Goal: Information Seeking & Learning: Learn about a topic

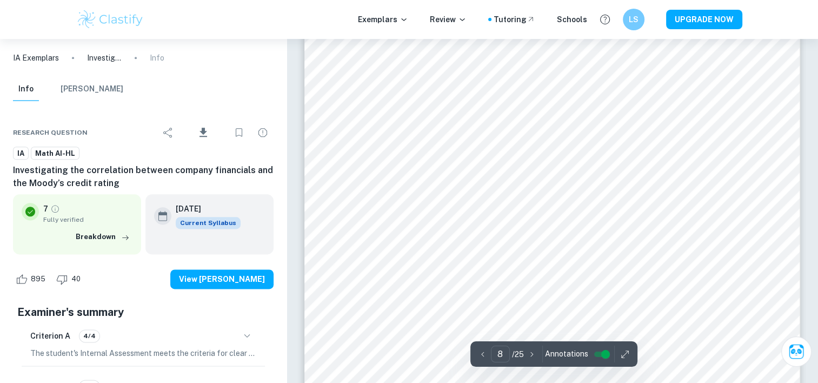
scroll to position [5403, 0]
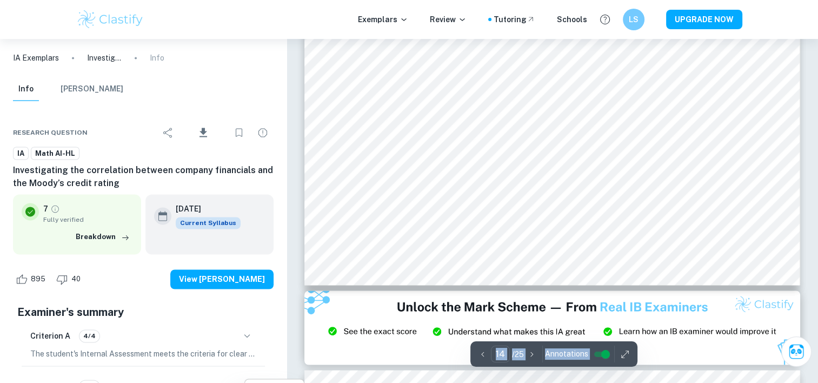
scroll to position [9891, 0]
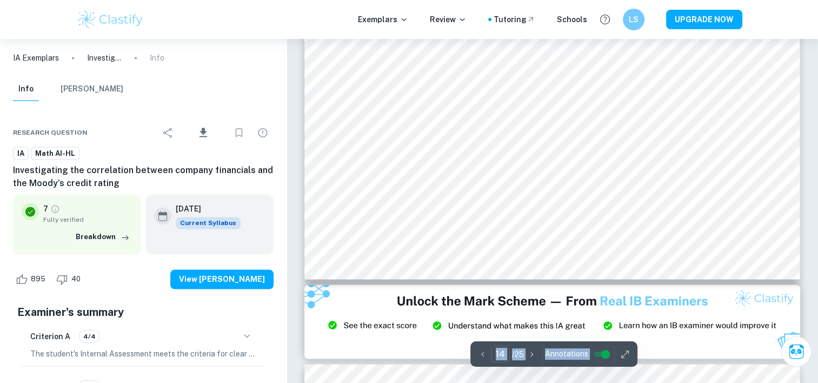
click at [560, 351] on span "Annotations" at bounding box center [566, 353] width 43 height 11
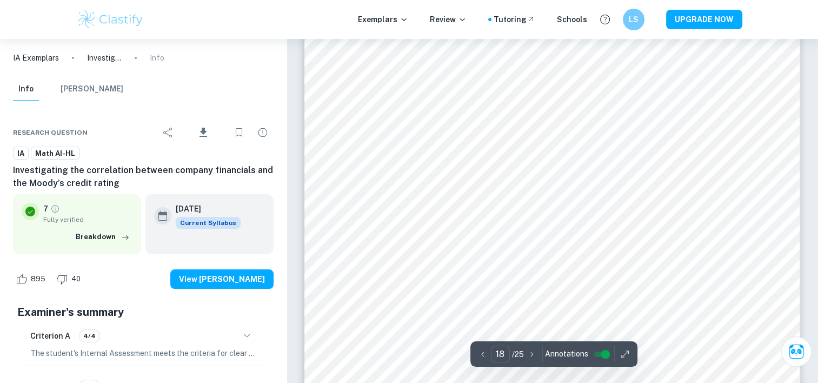
scroll to position [12432, 0]
type input "19"
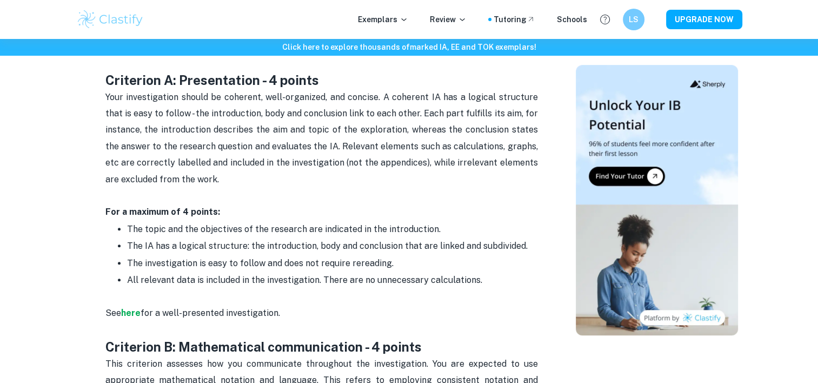
scroll to position [595, 0]
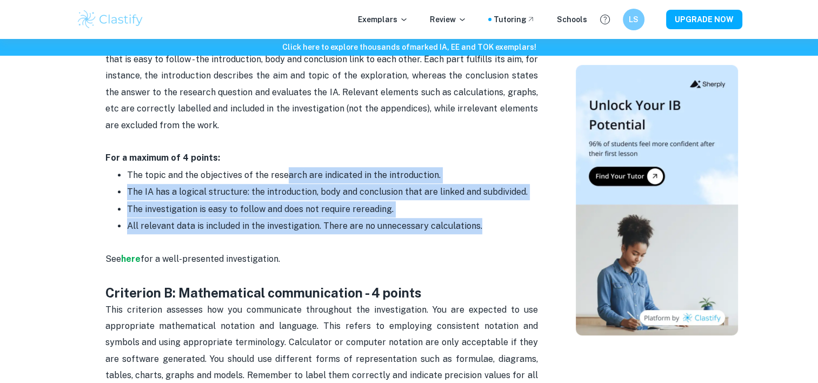
drag, startPoint x: 283, startPoint y: 171, endPoint x: 476, endPoint y: 219, distance: 198.9
click at [476, 218] on ul "The topic and the objectives of the research are indicated in the introduction.…" at bounding box center [321, 209] width 433 height 84
click at [283, 167] on p "The topic and the objectives of the research are indicated in the introduction." at bounding box center [332, 175] width 411 height 16
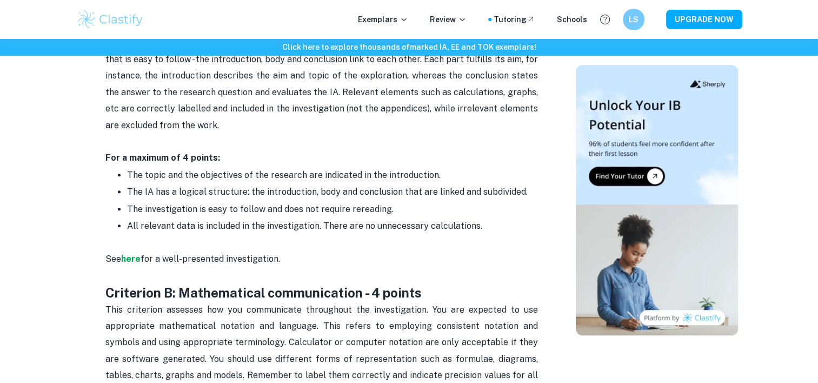
drag, startPoint x: 290, startPoint y: 139, endPoint x: 441, endPoint y: 201, distance: 162.3
drag, startPoint x: 441, startPoint y: 201, endPoint x: 405, endPoint y: 162, distance: 52.8
drag, startPoint x: 405, startPoint y: 162, endPoint x: 297, endPoint y: 130, distance: 112.2
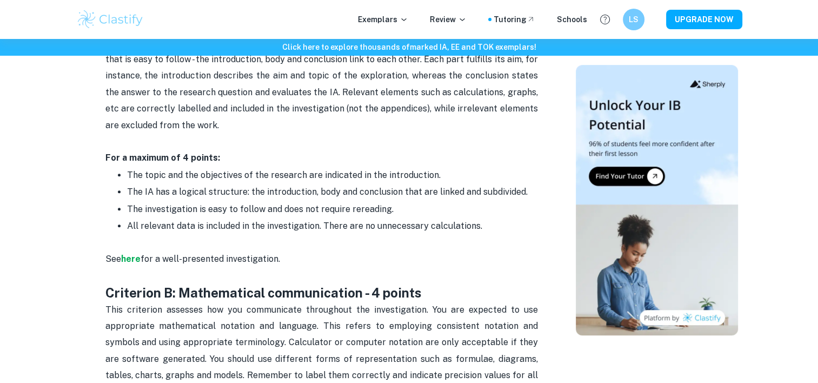
click at [297, 130] on p "Your investigation should be coherent, well-organized, and concise. A coherent …" at bounding box center [321, 92] width 433 height 115
drag, startPoint x: 421, startPoint y: 176, endPoint x: 489, endPoint y: 213, distance: 77.4
drag, startPoint x: 489, startPoint y: 213, endPoint x: 442, endPoint y: 180, distance: 57.8
click at [442, 180] on ul "The topic and the objectives of the research are indicated in the introduction.…" at bounding box center [321, 209] width 433 height 84
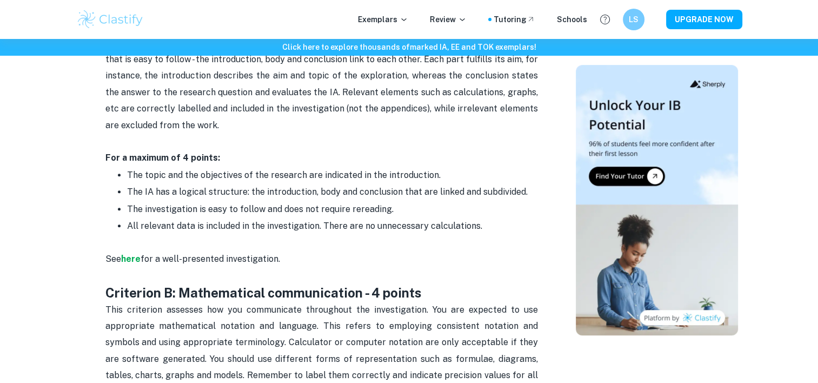
drag, startPoint x: 442, startPoint y: 180, endPoint x: 333, endPoint y: 147, distance: 113.6
click at [333, 147] on p "Your investigation should be coherent, well-organized, and concise. A coherent …" at bounding box center [321, 92] width 433 height 115
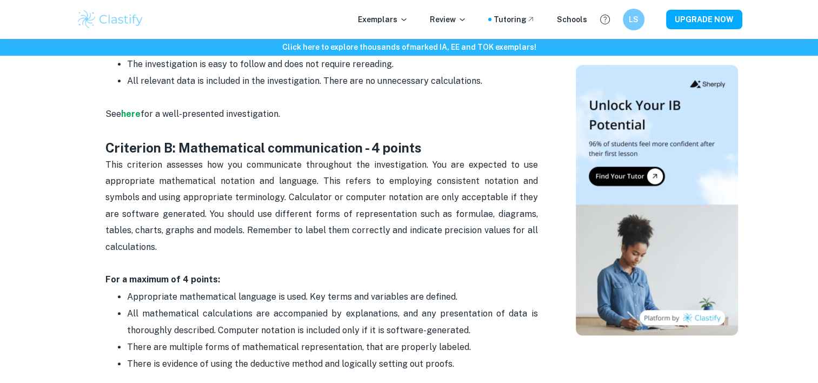
scroll to position [757, 0]
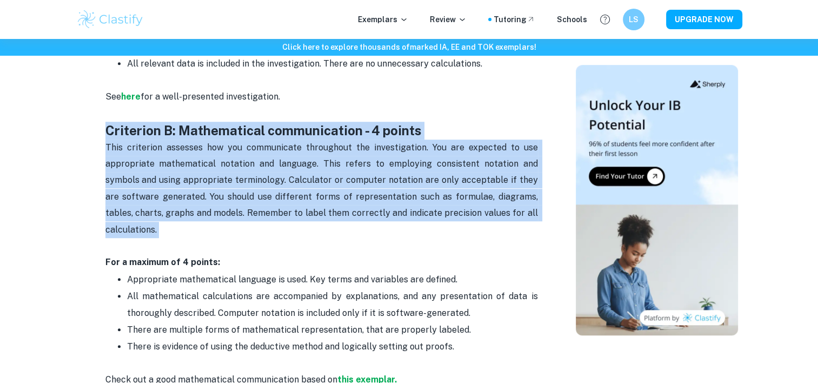
drag, startPoint x: 289, startPoint y: 112, endPoint x: 419, endPoint y: 225, distance: 172.1
click at [210, 139] on p "This criterion assesses how you communicate throughout the investigation. You a…" at bounding box center [321, 204] width 433 height 131
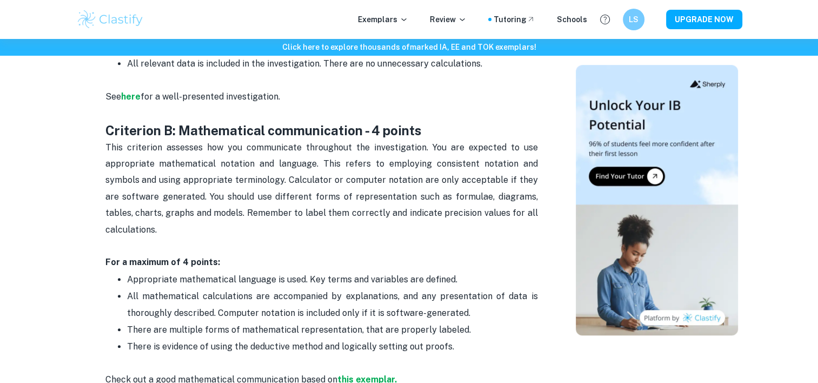
drag, startPoint x: 136, startPoint y: 94, endPoint x: 402, endPoint y: 141, distance: 270.1
click at [402, 141] on p "This criterion assesses how you communicate throughout the investigation. You a…" at bounding box center [321, 204] width 433 height 131
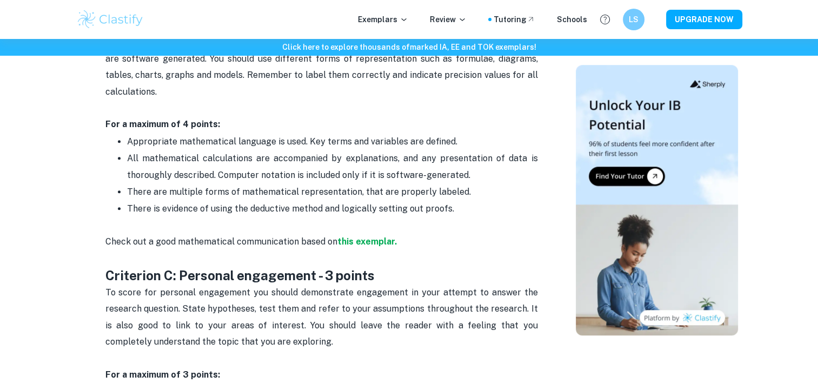
scroll to position [919, 0]
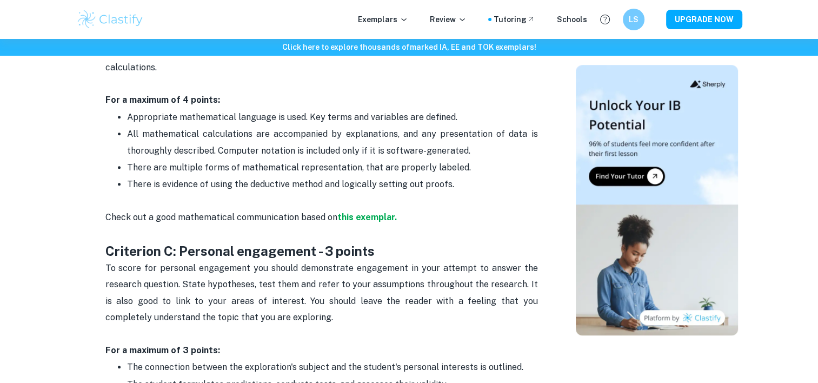
drag, startPoint x: 194, startPoint y: 129, endPoint x: 478, endPoint y: 168, distance: 286.6
click at [478, 168] on ul "Appropriate mathematical language is used. Key terms and variables are defined.…" at bounding box center [321, 159] width 433 height 101
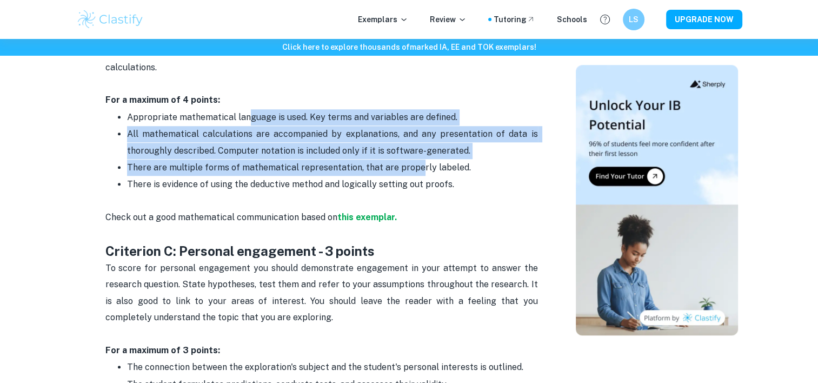
drag, startPoint x: 247, startPoint y: 95, endPoint x: 413, endPoint y: 143, distance: 173.0
click at [413, 143] on ul "Appropriate mathematical language is used. Key terms and variables are defined.…" at bounding box center [321, 159] width 433 height 101
drag, startPoint x: 413, startPoint y: 143, endPoint x: 225, endPoint y: 147, distance: 188.2
click at [225, 162] on span "There are multiple forms of mathematical representation, that are properly labe…" at bounding box center [299, 167] width 344 height 10
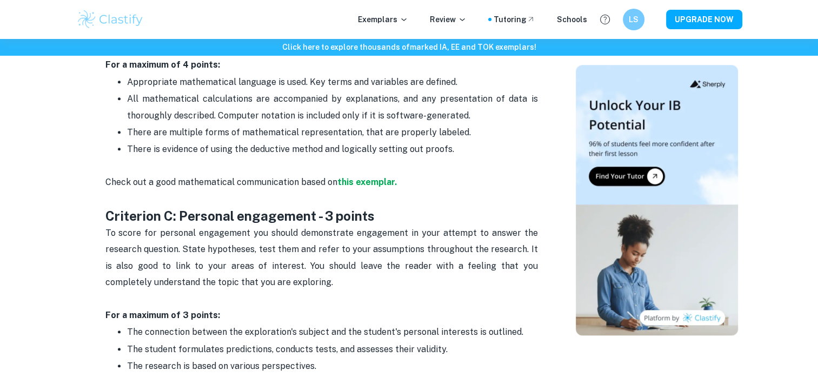
scroll to position [973, 0]
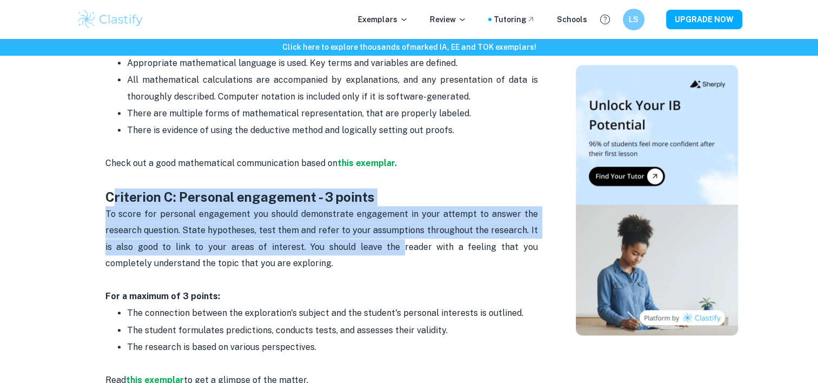
drag, startPoint x: 117, startPoint y: 177, endPoint x: 368, endPoint y: 238, distance: 258.2
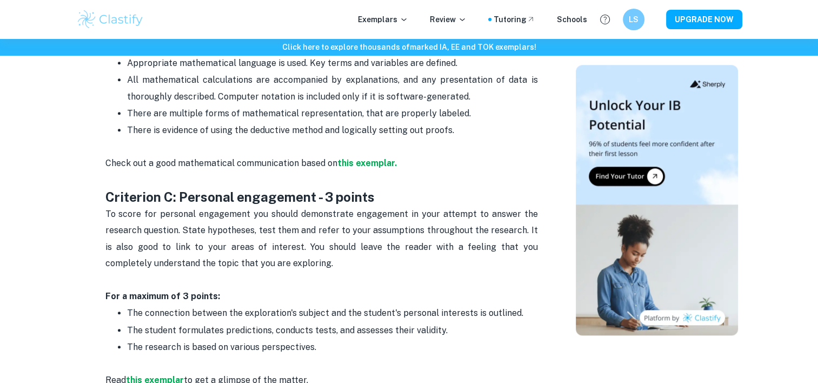
drag, startPoint x: 368, startPoint y: 238, endPoint x: 300, endPoint y: 259, distance: 70.8
click at [300, 272] on p at bounding box center [321, 280] width 433 height 16
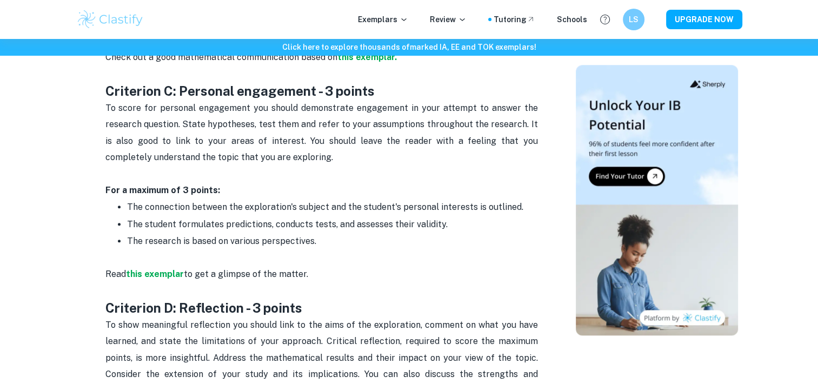
scroll to position [1081, 0]
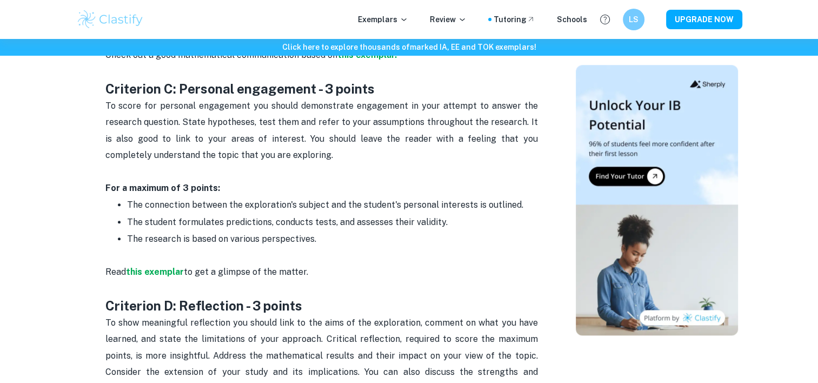
drag, startPoint x: 201, startPoint y: 109, endPoint x: 376, endPoint y: 223, distance: 209.8
drag, startPoint x: 376, startPoint y: 223, endPoint x: 217, endPoint y: 117, distance: 191.0
click at [217, 117] on span "To score for personal engagement you should demonstrate engagement in your atte…" at bounding box center [322, 130] width 435 height 59
click at [408, 217] on span "The student formulates predictions, conducts tests, and assesses their validity." at bounding box center [287, 222] width 321 height 10
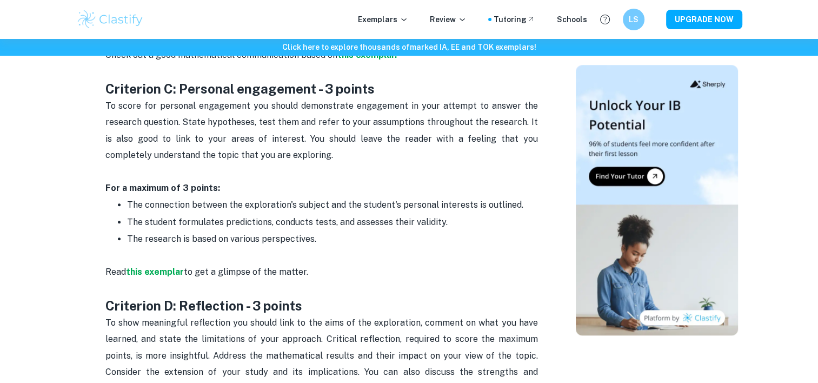
drag, startPoint x: 443, startPoint y: 209, endPoint x: 95, endPoint y: 80, distance: 371.7
click at [95, 80] on div "Math AI IA Criteria and Checklist By Julia • February 17, 2024 Get feedback on …" at bounding box center [322, 306] width 482 height 2582
click at [372, 200] on span "The connection between the exploration's subject and the student's personal int…" at bounding box center [325, 205] width 396 height 10
drag, startPoint x: 340, startPoint y: 149, endPoint x: 395, endPoint y: 218, distance: 88.9
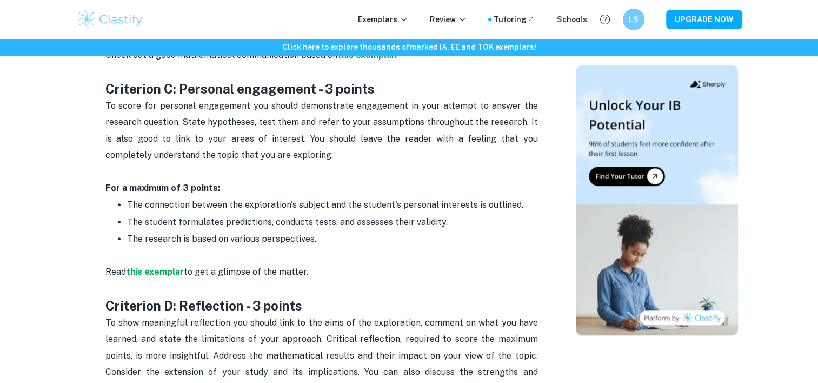
click at [260, 115] on p "To score for personal engagement you should demonstrate engagement in your atte…" at bounding box center [321, 131] width 433 height 66
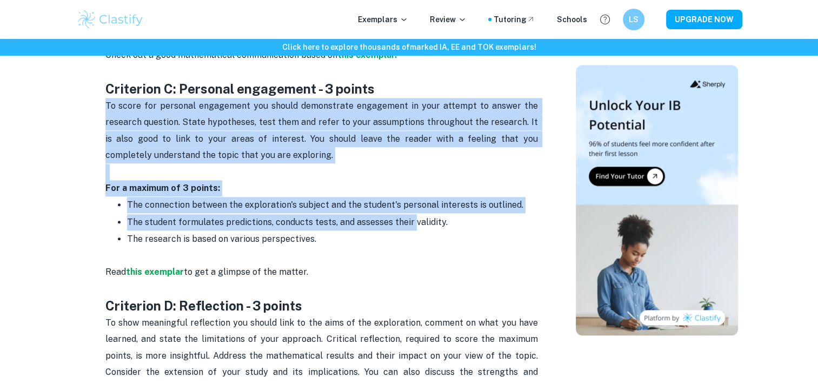
drag, startPoint x: 411, startPoint y: 210, endPoint x: 81, endPoint y: 82, distance: 353.8
click at [81, 82] on div "Math AI IA Criteria and Checklist By Julia • February 17, 2024 Get feedback on …" at bounding box center [322, 306] width 482 height 2582
click at [406, 197] on p "The connection between the exploration's subject and the student's personal int…" at bounding box center [332, 205] width 411 height 16
drag, startPoint x: 346, startPoint y: 229, endPoint x: 303, endPoint y: 184, distance: 62.0
click at [303, 196] on ul "The connection between the exploration's subject and the student's personal int…" at bounding box center [321, 221] width 433 height 51
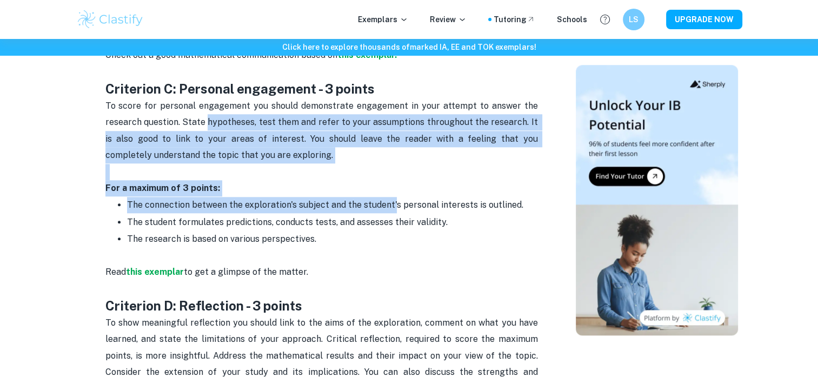
drag, startPoint x: 303, startPoint y: 184, endPoint x: 402, endPoint y: 189, distance: 99.1
click at [207, 106] on span "To score for personal engagement you should demonstrate engagement in your atte…" at bounding box center [322, 130] width 435 height 59
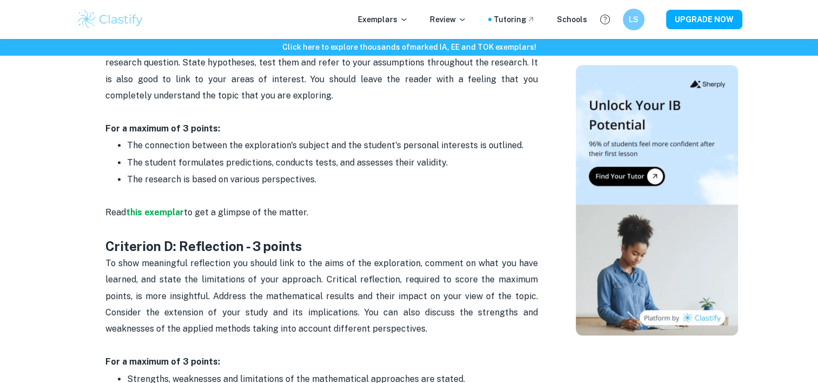
scroll to position [1027, 0]
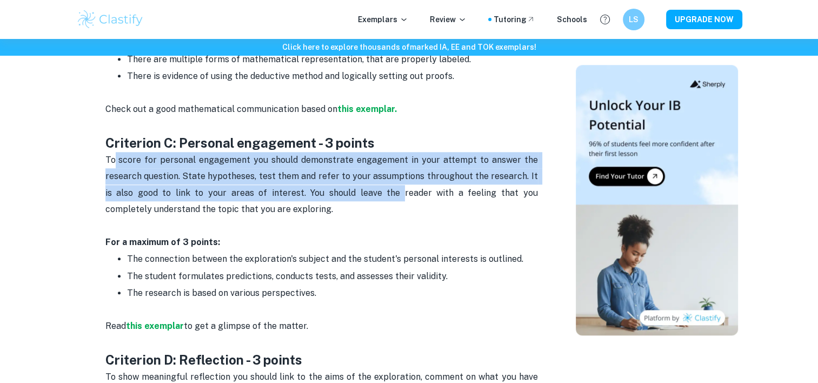
drag, startPoint x: 116, startPoint y: 138, endPoint x: 367, endPoint y: 177, distance: 254.4
click at [367, 177] on span "To score for personal engagement you should demonstrate engagement in your atte…" at bounding box center [322, 184] width 435 height 59
drag, startPoint x: 367, startPoint y: 177, endPoint x: 51, endPoint y: 147, distance: 317.8
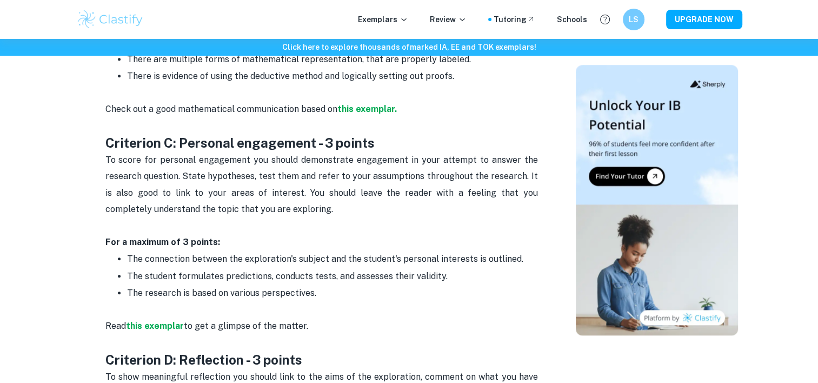
click at [433, 218] on p at bounding box center [321, 226] width 433 height 16
drag, startPoint x: 275, startPoint y: 165, endPoint x: 455, endPoint y: 197, distance: 182.8
click at [455, 197] on p "To score for personal engagement you should demonstrate engagement in your atte…" at bounding box center [321, 185] width 433 height 66
drag, startPoint x: 455, startPoint y: 197, endPoint x: 294, endPoint y: 216, distance: 162.3
click at [309, 234] on p "For a maximum of 3 points:" at bounding box center [321, 242] width 433 height 16
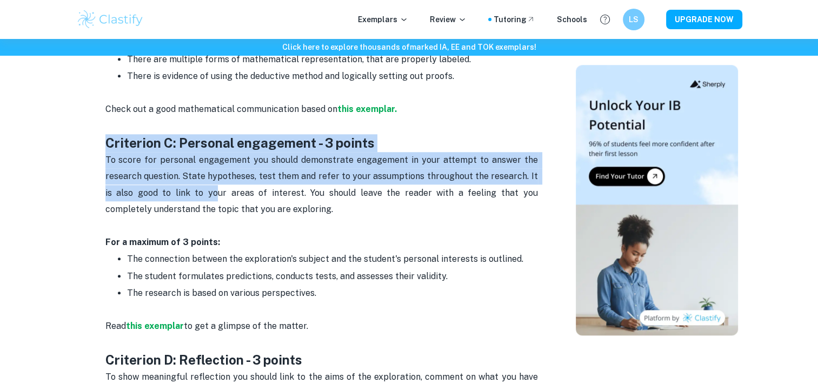
drag, startPoint x: 71, startPoint y: 128, endPoint x: 63, endPoint y: 125, distance: 8.4
click at [63, 125] on div "Home Blog Math AI IA Criteria and Checklist Math AI IA Criteria and Checklist B…" at bounding box center [409, 338] width 692 height 2652
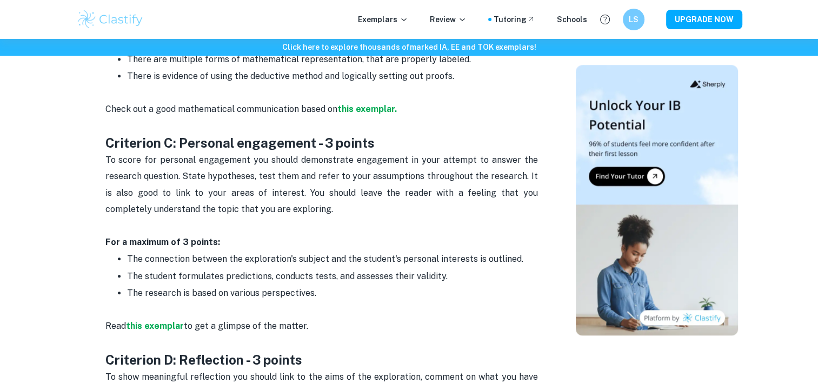
drag, startPoint x: 63, startPoint y: 125, endPoint x: 363, endPoint y: 206, distance: 310.7
click at [363, 218] on p at bounding box center [321, 226] width 433 height 16
drag, startPoint x: 242, startPoint y: 164, endPoint x: 405, endPoint y: 220, distance: 172.5
drag, startPoint x: 405, startPoint y: 220, endPoint x: 373, endPoint y: 262, distance: 52.4
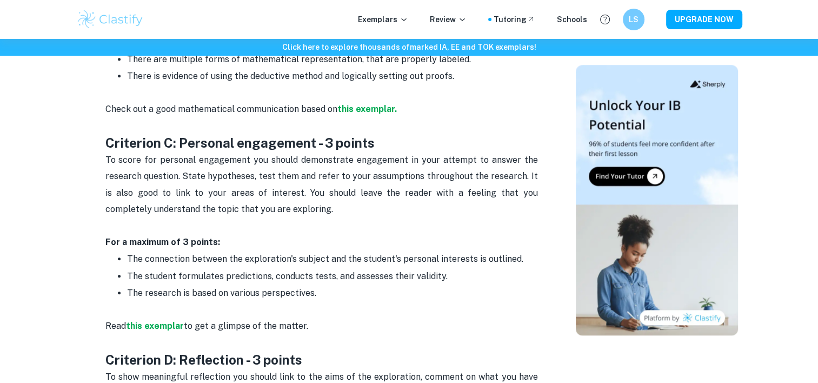
click at [374, 285] on p "The research is based on various perspectives." at bounding box center [332, 293] width 411 height 16
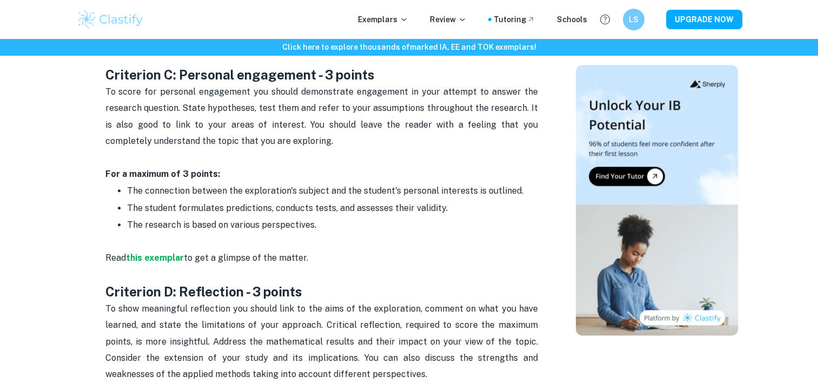
scroll to position [1244, 0]
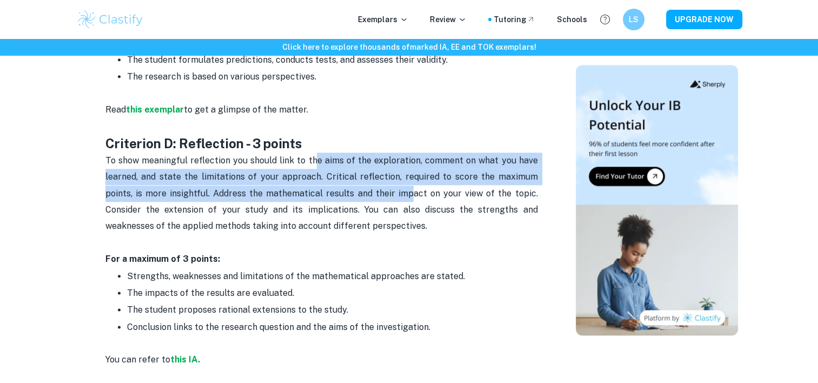
drag, startPoint x: 317, startPoint y: 135, endPoint x: 417, endPoint y: 184, distance: 111.7
click at [417, 184] on p "To show meaningful reflection you should link to the aims of the exploration, c…" at bounding box center [321, 201] width 433 height 98
drag
click at [360, 103] on div "Math AI IA Criteria and Checklist Is your Math AI internal assessment stressing…" at bounding box center [321, 262] width 433 height 2130
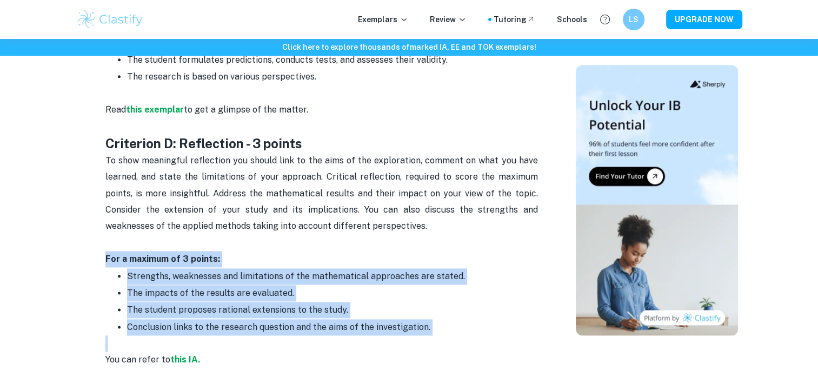
click at [447, 226] on div "Math AI IA Criteria and Checklist Is your Math AI internal assessment stressing…" at bounding box center [321, 262] width 433 height 2130
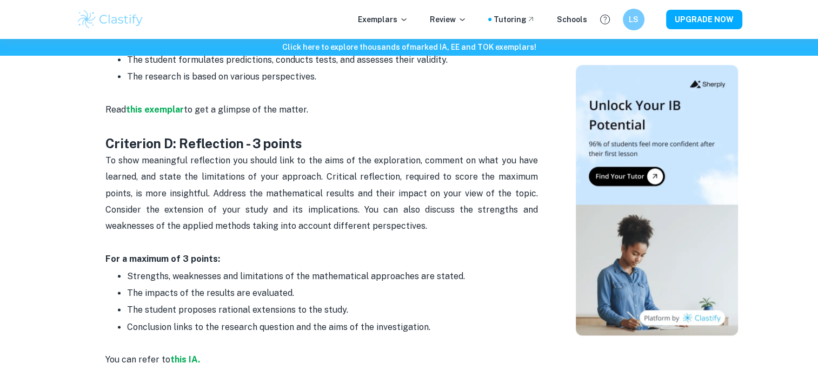
click at [327, 158] on span "To show meaningful reflection you should link to the aims of the exploration, c…" at bounding box center [322, 193] width 435 height 76
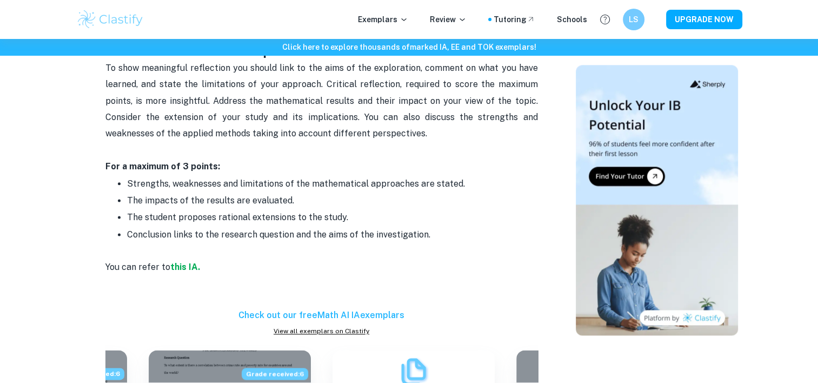
scroll to position [1352, 0]
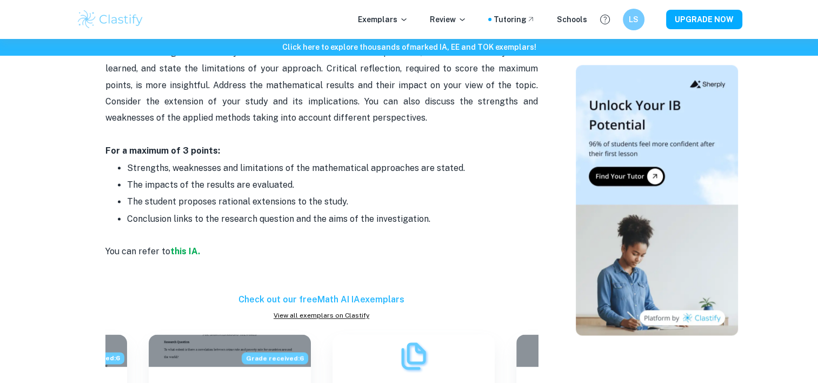
drag, startPoint x: 216, startPoint y: 155, endPoint x: 443, endPoint y: 197, distance: 230.9
click at [443, 197] on ul "Strengths, weaknesses and limitations of the mathematical approaches are stated…" at bounding box center [321, 194] width 433 height 68
click at [201, 163] on span "Strengths, weaknesses and limitations of the mathematical approaches are stated." at bounding box center [296, 168] width 338 height 10
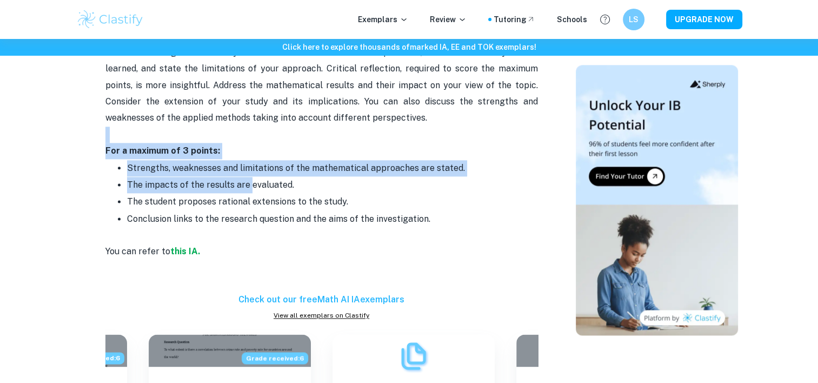
drag, startPoint x: 247, startPoint y: 173, endPoint x: 73, endPoint y: 122, distance: 181.5
click at [71, 121] on div "Home Blog Math AI IA Criteria and Checklist Math AI IA Criteria and Checklist B…" at bounding box center [409, 13] width 692 height 2652
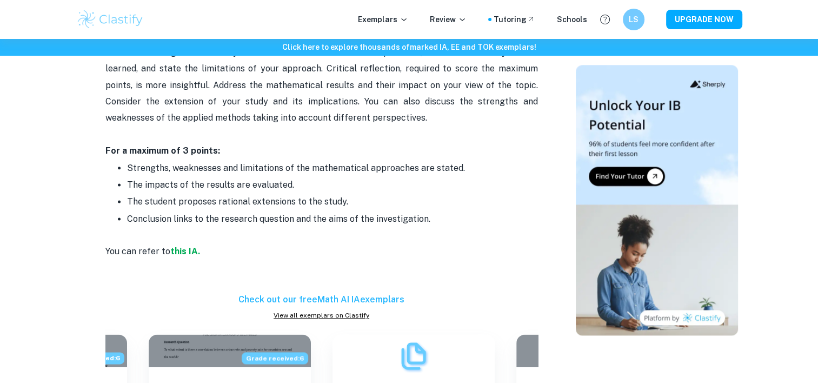
drag, startPoint x: 73, startPoint y: 122, endPoint x: 368, endPoint y: 182, distance: 300.7
click at [368, 194] on p "The student proposes rational extensions to the study." at bounding box center [332, 202] width 411 height 16
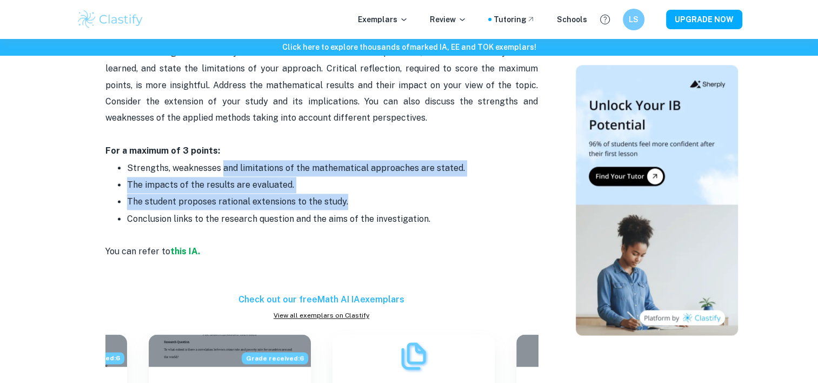
drag, startPoint x: 249, startPoint y: 152, endPoint x: 465, endPoint y: 192, distance: 219.9
click at [465, 192] on ul "Strengths, weaknesses and limitations of the mathematical approaches are stated…" at bounding box center [321, 194] width 433 height 68
drag, startPoint x: 465, startPoint y: 192, endPoint x: 304, endPoint y: 190, distance: 161.1
click at [296, 194] on p "The student proposes rational extensions to the study." at bounding box center [332, 202] width 411 height 16
drag, startPoint x: 449, startPoint y: 204, endPoint x: 234, endPoint y: 147, distance: 222.7
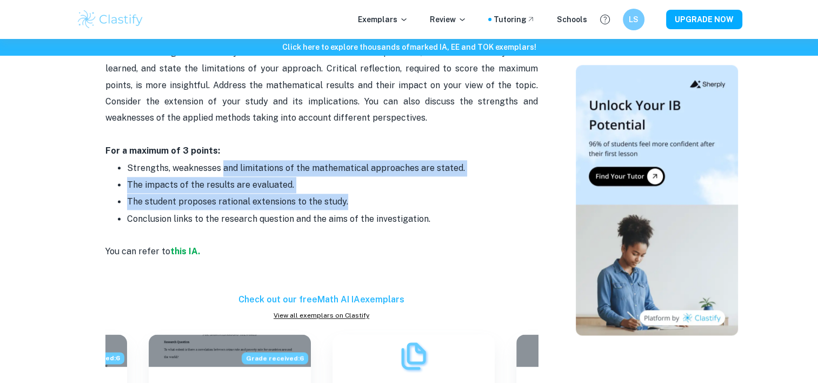
click at [234, 160] on ul "Strengths, weaknesses and limitations of the mathematical approaches are stated…" at bounding box center [321, 194] width 433 height 68
click at [488, 195] on div "Math AI IA Criteria and Checklist By Julia • February 17, 2024 Get feedback on …" at bounding box center [322, 36] width 482 height 2582
click at [121, 145] on strong "For a maximum of 3 points:" at bounding box center [162, 150] width 115 height 10
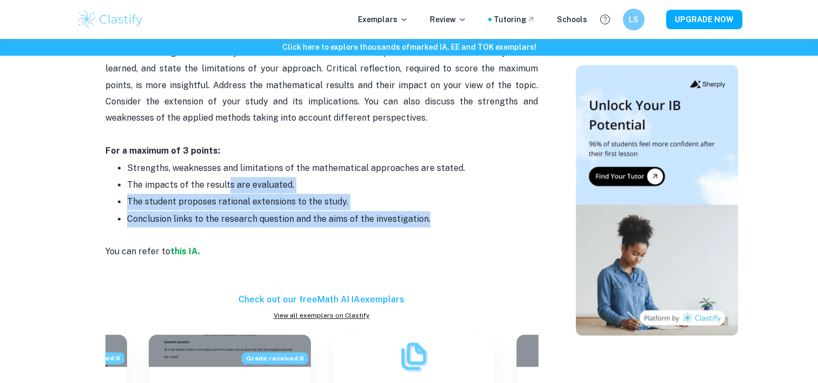
click at [424, 202] on ul "Strengths, weaknesses and limitations of the mathematical approaches are stated…" at bounding box center [321, 194] width 433 height 68
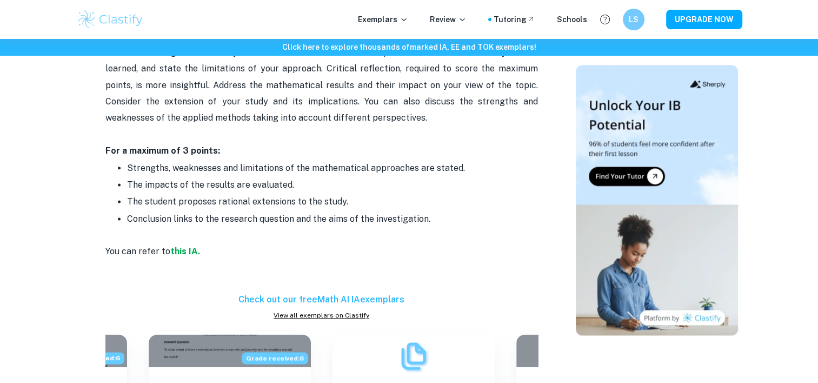
click at [138, 180] on span "The impacts of the results are evaluated." at bounding box center [210, 185] width 167 height 10
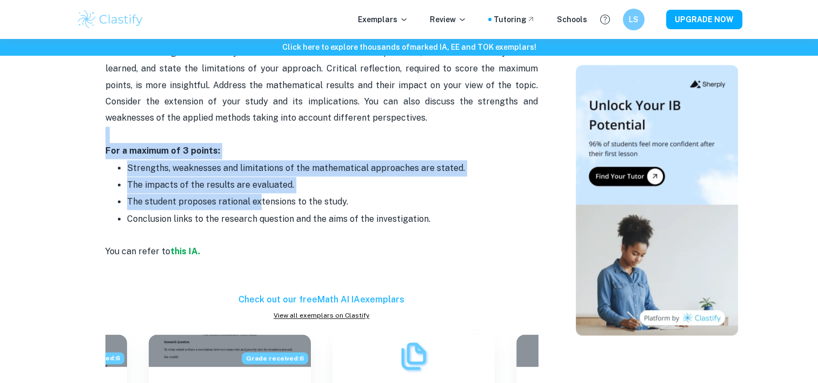
click at [67, 119] on div "Home Blog Math AI IA Criteria and Checklist Math AI IA Criteria and Checklist B…" at bounding box center [409, 13] width 692 height 2652
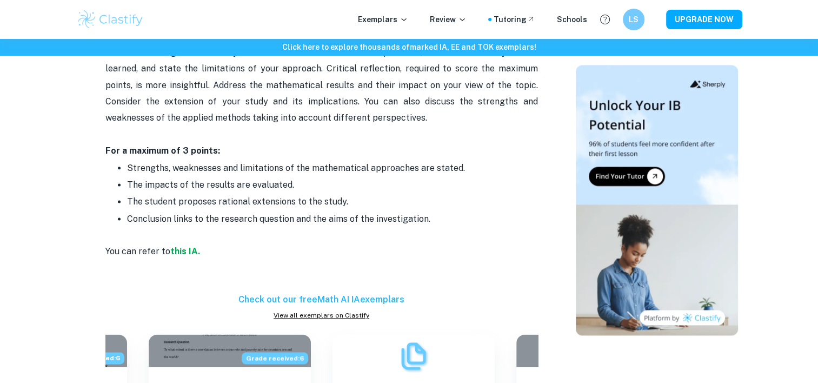
click at [324, 196] on span "The student proposes rational extensions to the study." at bounding box center [237, 201] width 221 height 10
click at [476, 203] on ul "Strengths, weaknesses and limitations of the mathematical approaches are stated…" at bounding box center [321, 194] width 433 height 68
click at [227, 180] on span "The impacts of the results are evaluated." at bounding box center [210, 185] width 167 height 10
click at [320, 194] on p "The student proposes rational extensions to the study." at bounding box center [332, 202] width 411 height 16
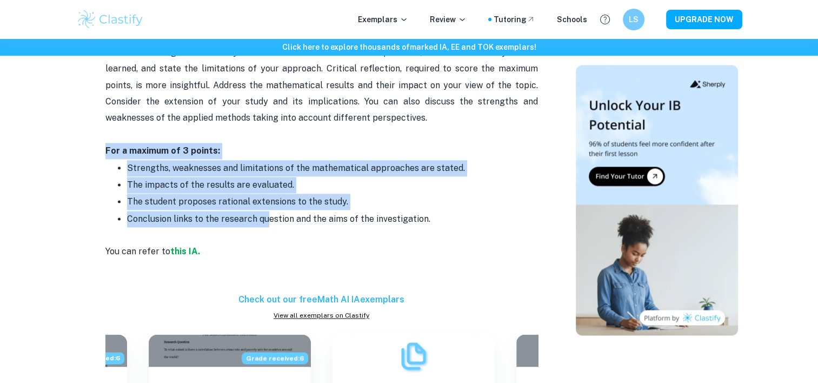
click at [99, 131] on div "Math AI IA Criteria and Checklist By Julia • February 17, 2024 Get feedback on …" at bounding box center [322, 36] width 482 height 2582
click at [331, 194] on p "The student proposes rational extensions to the study." at bounding box center [332, 202] width 411 height 16
click at [236, 180] on span "The impacts of the results are evaluated." at bounding box center [210, 185] width 167 height 10
click at [473, 204] on ul "Strengths, weaknesses and limitations of the mathematical approaches are stated…" at bounding box center [321, 194] width 433 height 68
click at [214, 180] on span "The impacts of the results are evaluated." at bounding box center [210, 185] width 167 height 10
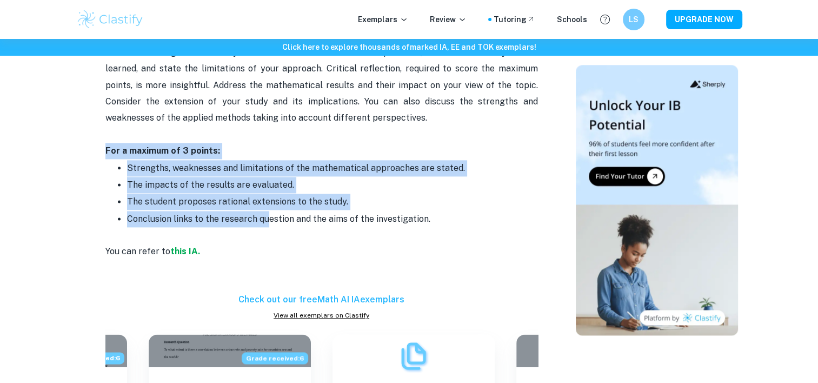
click at [293, 194] on p "The student proposes rational extensions to the study." at bounding box center [332, 202] width 411 height 16
click at [70, 125] on div "Home Blog Math AI IA Criteria and Checklist Math AI IA Criteria and Checklist B…" at bounding box center [409, 13] width 692 height 2652
click at [370, 194] on p "The student proposes rational extensions to the study." at bounding box center [332, 202] width 411 height 16
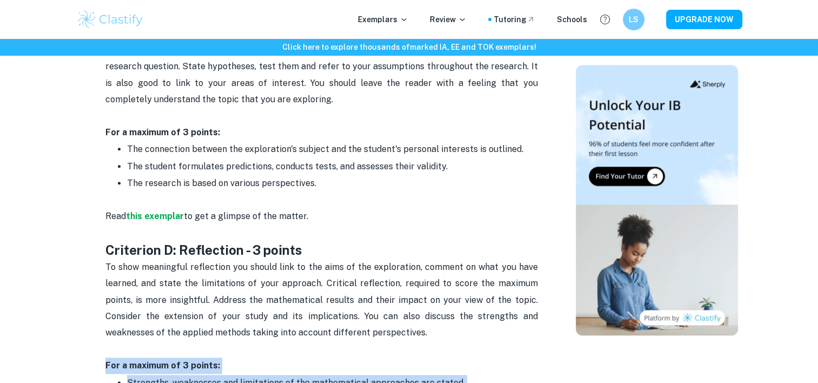
scroll to position [1081, 0]
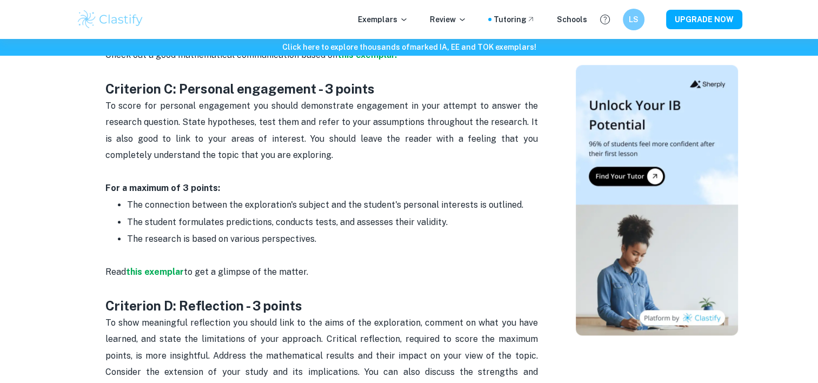
click at [343, 180] on p "For a maximum of 3 points:" at bounding box center [321, 188] width 433 height 16
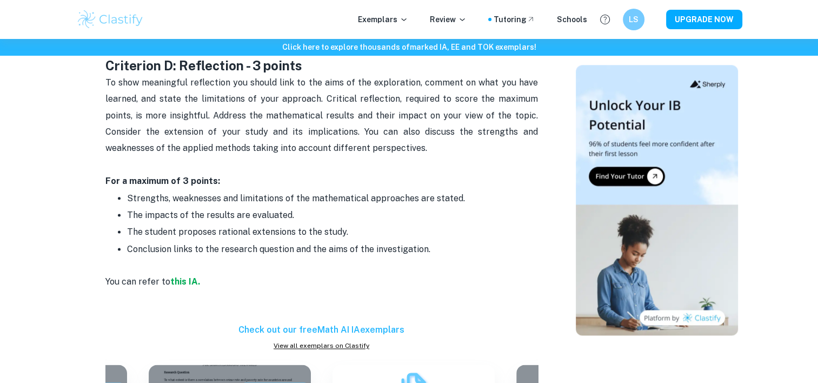
scroll to position [1298, 0]
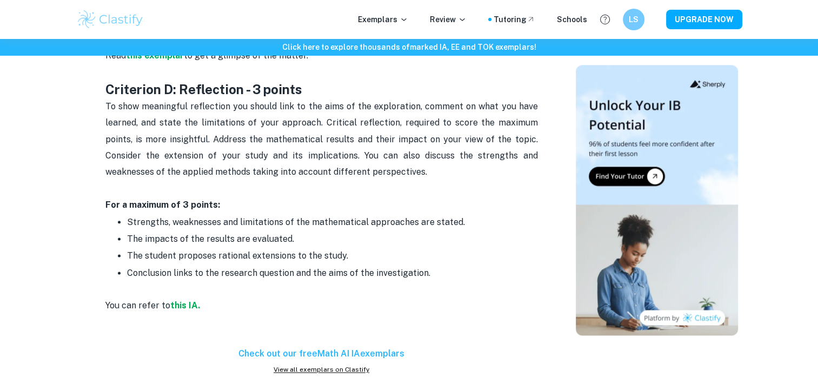
click at [192, 281] on p "You can refer to this IA." at bounding box center [321, 297] width 433 height 33
click at [191, 300] on strong "this IA." at bounding box center [185, 305] width 30 height 10
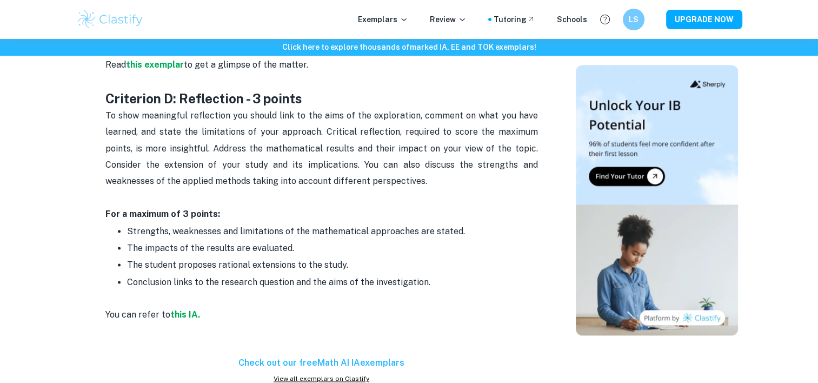
scroll to position [1290, 0]
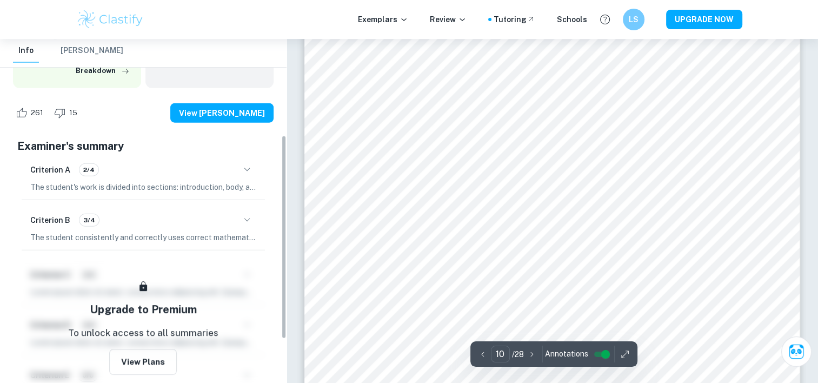
scroll to position [162, 0]
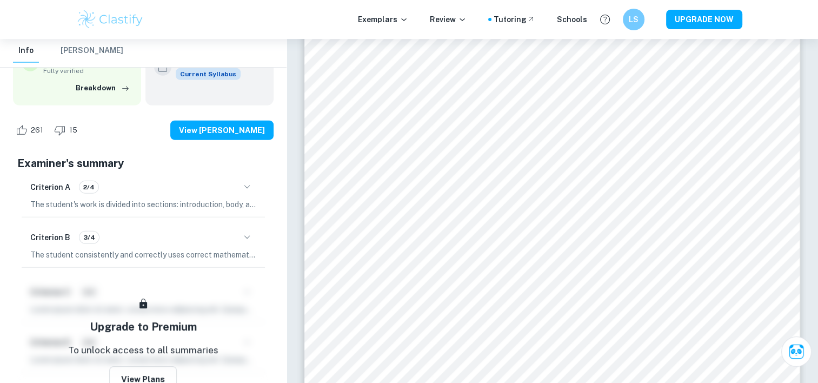
click at [243, 190] on icon "button" at bounding box center [247, 187] width 13 height 13
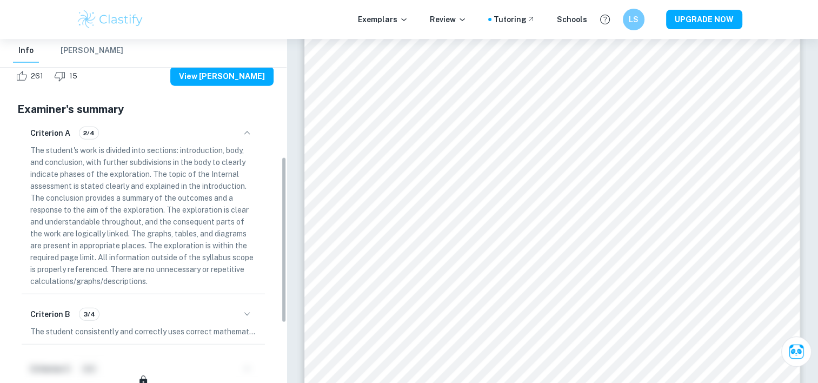
scroll to position [270, 0]
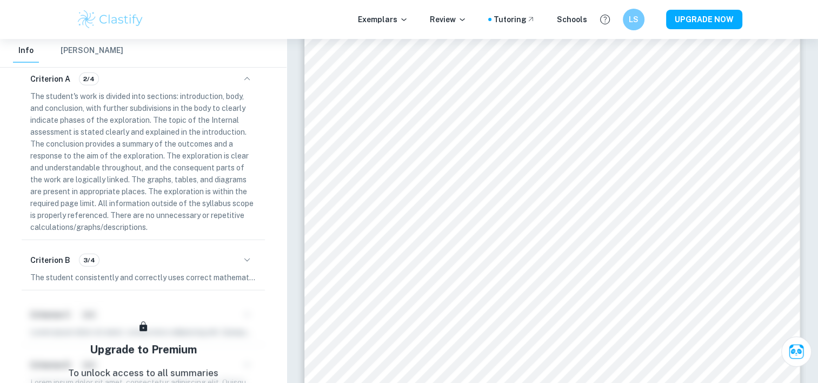
click at [247, 255] on icon "button" at bounding box center [247, 260] width 13 height 13
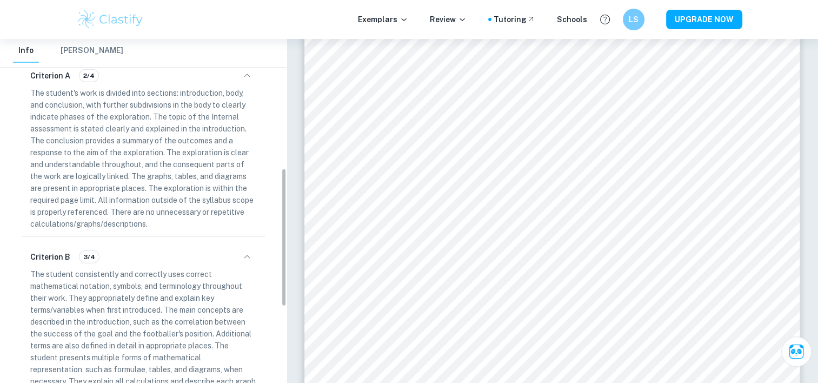
scroll to position [324, 0]
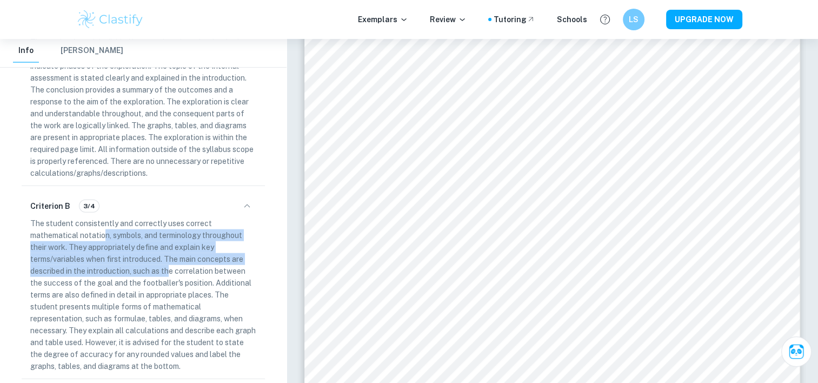
drag, startPoint x: 103, startPoint y: 229, endPoint x: 171, endPoint y: 274, distance: 81.3
click at [171, 274] on p "The student consistently and correctly uses correct mathematical notation, symb…" at bounding box center [143, 294] width 226 height 155
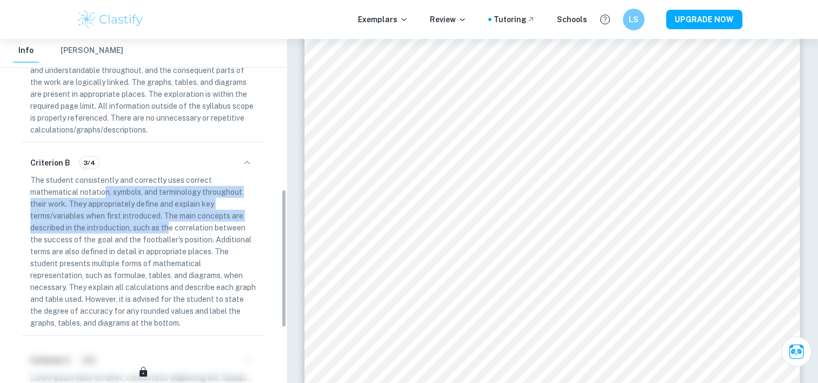
scroll to position [378, 0]
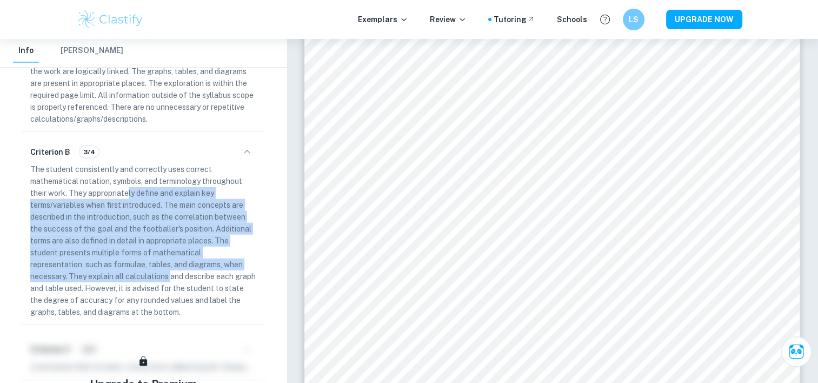
drag, startPoint x: 171, startPoint y: 274, endPoint x: 130, endPoint y: 198, distance: 86.6
click at [130, 198] on p "The student consistently and correctly uses correct mathematical notation, symb…" at bounding box center [143, 240] width 226 height 155
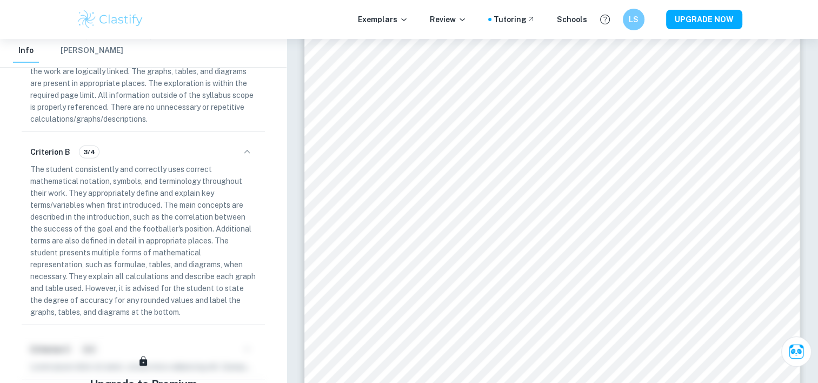
drag, startPoint x: 130, startPoint y: 198, endPoint x: 198, endPoint y: 285, distance: 111.3
click at [198, 285] on p "The student consistently and correctly uses correct mathematical notation, symb…" at bounding box center [143, 240] width 226 height 155
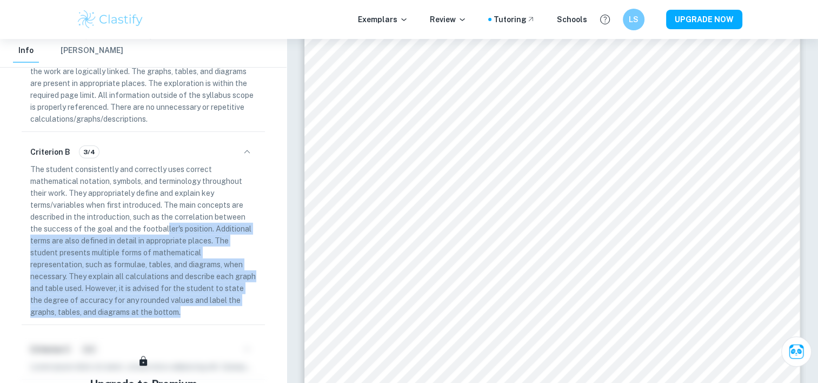
drag, startPoint x: 167, startPoint y: 231, endPoint x: 201, endPoint y: 308, distance: 83.5
click at [201, 308] on p "The student consistently and correctly uses correct mathematical notation, symb…" at bounding box center [143, 240] width 226 height 155
drag, startPoint x: 201, startPoint y: 308, endPoint x: 129, endPoint y: 252, distance: 90.5
click at [129, 252] on p "The student consistently and correctly uses correct mathematical notation, symb…" at bounding box center [143, 240] width 226 height 155
click at [177, 284] on p "The student consistently and correctly uses correct mathematical notation, symb…" at bounding box center [143, 240] width 226 height 155
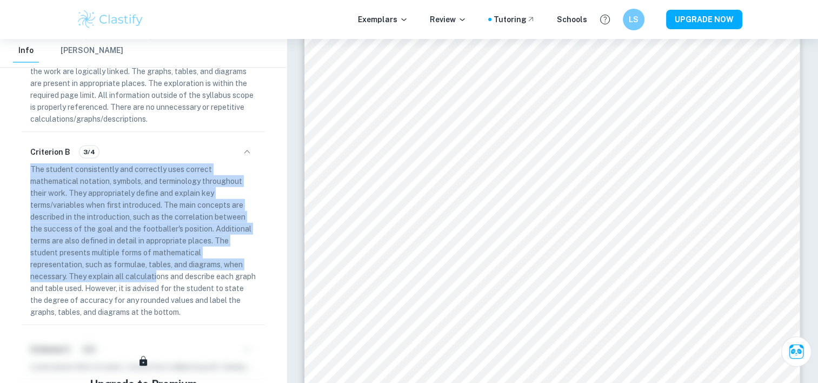
drag, startPoint x: 156, startPoint y: 279, endPoint x: 139, endPoint y: 158, distance: 122.3
click at [139, 158] on div "Criterion B 3/4 The student consistently and correctly uses correct mathematica…" at bounding box center [143, 230] width 243 height 188
drag, startPoint x: 139, startPoint y: 158, endPoint x: 172, endPoint y: 261, distance: 108.4
click at [172, 261] on p "The student consistently and correctly uses correct mathematical notation, symb…" at bounding box center [143, 240] width 226 height 155
click at [132, 212] on p "The student consistently and correctly uses correct mathematical notation, symb…" at bounding box center [143, 240] width 226 height 155
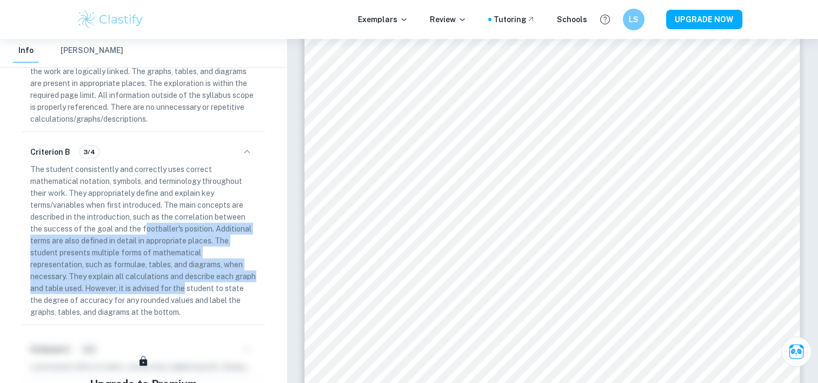
drag, startPoint x: 151, startPoint y: 227, endPoint x: 208, endPoint y: 293, distance: 87.0
click at [208, 293] on p "The student consistently and correctly uses correct mathematical notation, symb…" at bounding box center [143, 240] width 226 height 155
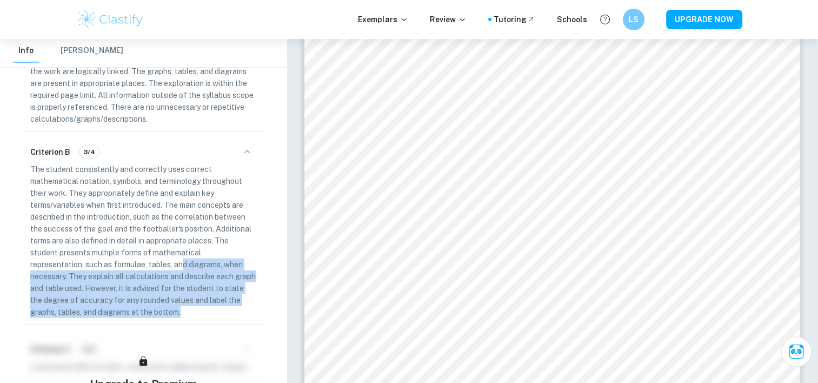
drag, startPoint x: 208, startPoint y: 293, endPoint x: 180, endPoint y: 262, distance: 41.8
click at [181, 262] on p "The student consistently and correctly uses correct mathematical notation, symb…" at bounding box center [143, 240] width 226 height 155
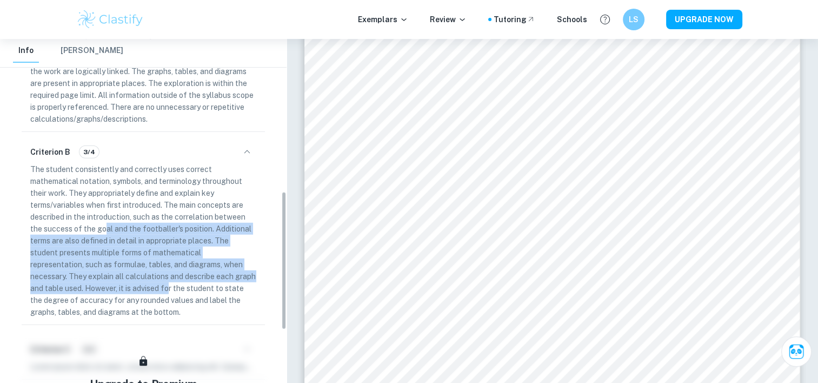
drag, startPoint x: 180, startPoint y: 262, endPoint x: 191, endPoint y: 291, distance: 31.8
click at [191, 291] on p "The student consistently and correctly uses correct mathematical notation, symb…" at bounding box center [143, 240] width 226 height 155
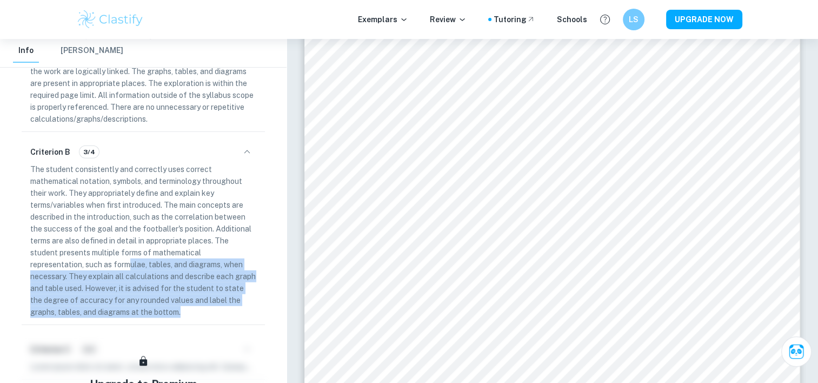
drag, startPoint x: 191, startPoint y: 291, endPoint x: 130, endPoint y: 259, distance: 69.2
click at [130, 259] on p "The student consistently and correctly uses correct mathematical notation, symb…" at bounding box center [143, 240] width 226 height 155
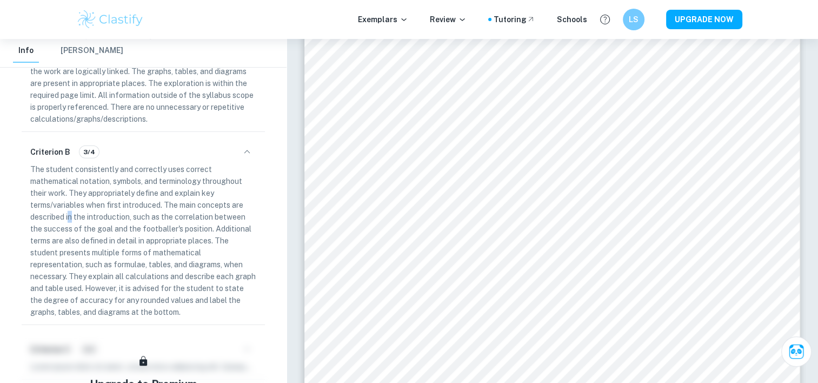
drag, startPoint x: 130, startPoint y: 259, endPoint x: 71, endPoint y: 221, distance: 70.3
click at [71, 221] on p "The student consistently and correctly uses correct mathematical notation, symb…" at bounding box center [143, 240] width 226 height 155
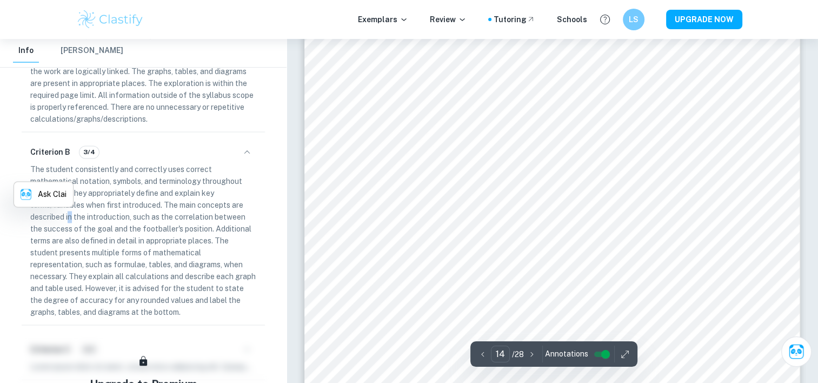
scroll to position [9732, 0]
click at [125, 219] on p "The student consistently and correctly uses correct mathematical notation, symb…" at bounding box center [143, 240] width 226 height 155
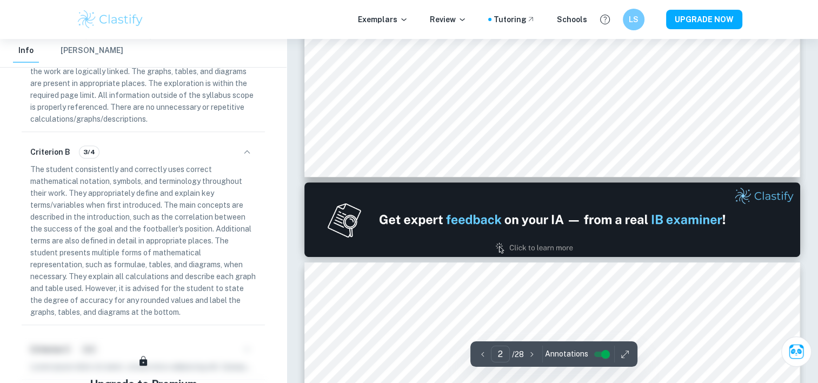
type input "1"
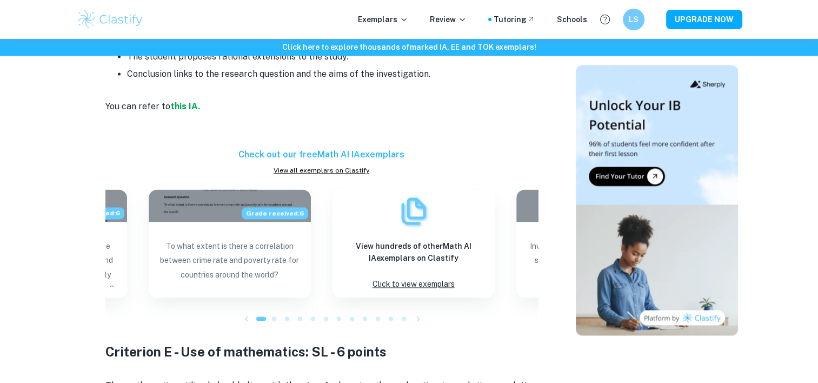
scroll to position [1497, 0]
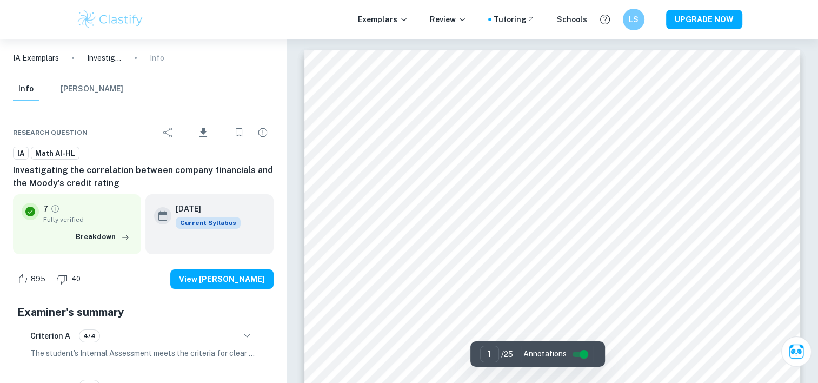
scroll to position [1190, 0]
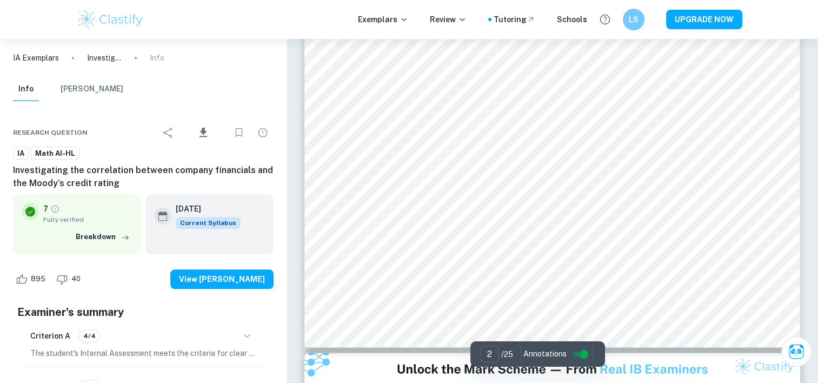
type input "2"
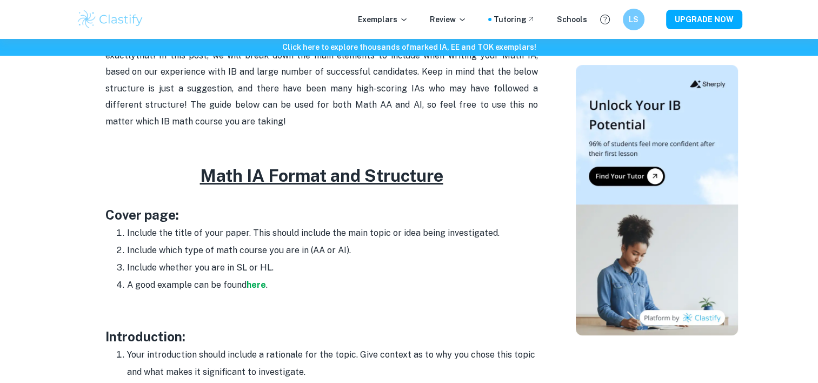
scroll to position [541, 0]
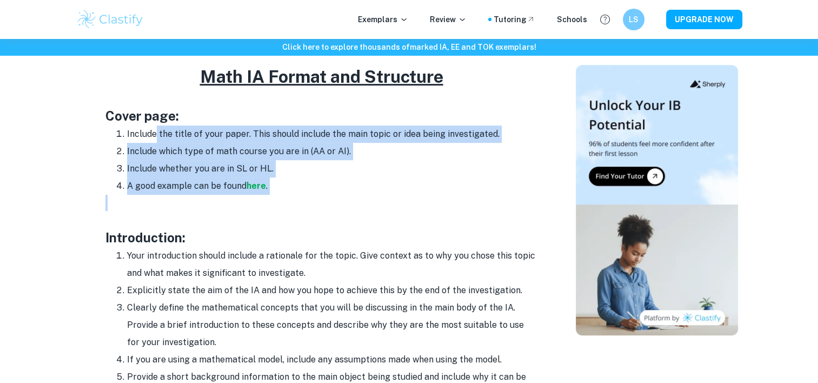
drag, startPoint x: 156, startPoint y: 134, endPoint x: 303, endPoint y: 205, distance: 163.0
drag, startPoint x: 303, startPoint y: 205, endPoint x: 136, endPoint y: 154, distance: 174.3
click at [136, 154] on li "Include which type of math course you are in (AA or AI)." at bounding box center [332, 151] width 411 height 17
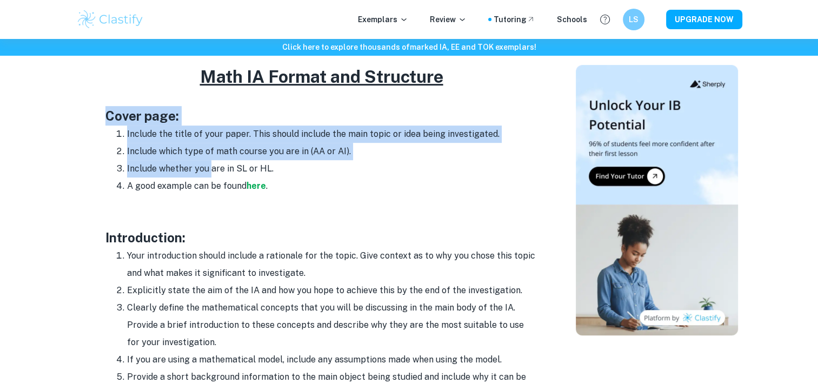
drag, startPoint x: 210, startPoint y: 169, endPoint x: 101, endPoint y: 107, distance: 125.2
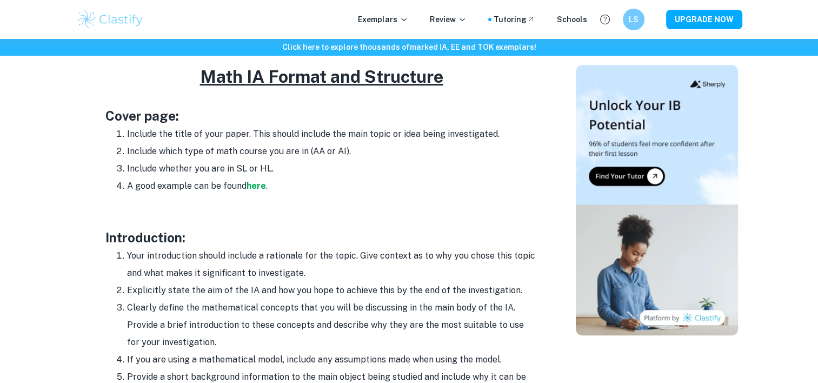
click at [334, 195] on p at bounding box center [321, 203] width 433 height 16
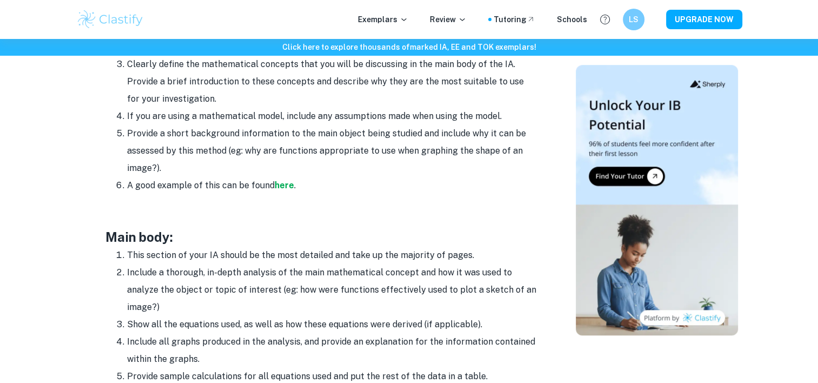
scroll to position [865, 0]
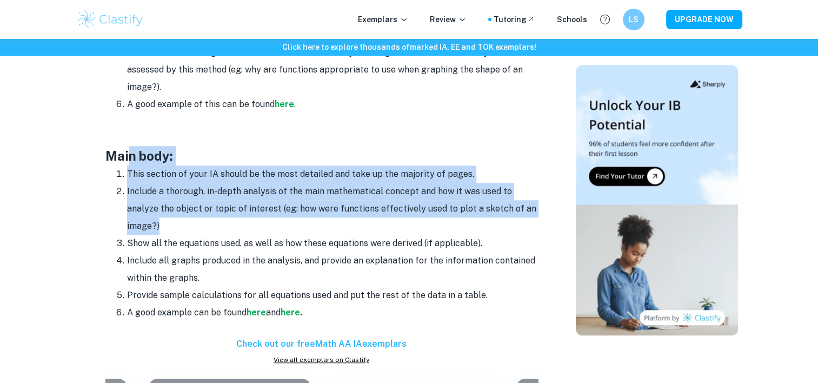
drag, startPoint x: 128, startPoint y: 158, endPoint x: 450, endPoint y: 230, distance: 330.6
click at [450, 230] on div "Your Math IA is a great way to show mastery of course concepts and the applicat…" at bounding box center [321, 227] width 433 height 1304
click at [240, 208] on li "Include a thorough, in-depth analysis of the main mathematical concept and how …" at bounding box center [332, 209] width 411 height 52
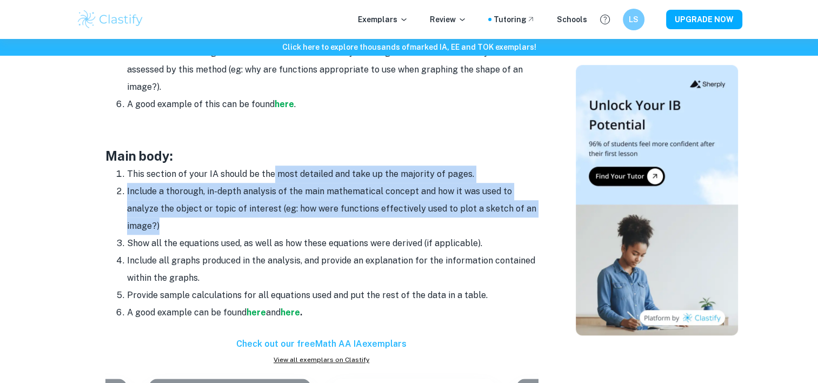
drag, startPoint x: 338, startPoint y: 197, endPoint x: 396, endPoint y: 222, distance: 63.7
click at [396, 222] on ol "This section of your IA should be the most detailed and take up the majority of…" at bounding box center [321, 243] width 433 height 156
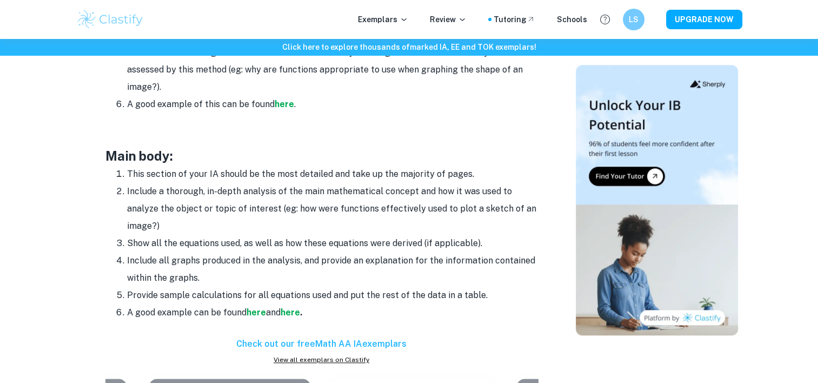
drag, startPoint x: 396, startPoint y: 222, endPoint x: 311, endPoint y: 252, distance: 90.5
click at [311, 252] on li "Include all graphs produced in the analysis, and provide an explanation for the…" at bounding box center [332, 269] width 411 height 35
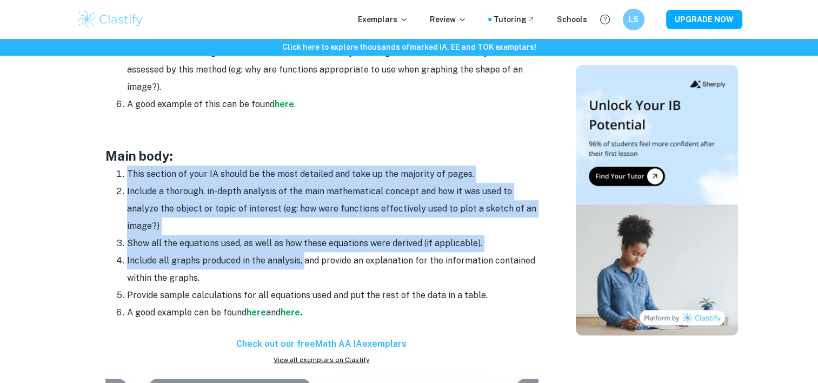
drag, startPoint x: 301, startPoint y: 262, endPoint x: 309, endPoint y: 156, distance: 106.3
click at [309, 156] on div "Your Math IA is a great way to show mastery of course concepts and the applicat…" at bounding box center [321, 227] width 433 height 1304
drag, startPoint x: 309, startPoint y: 156, endPoint x: 236, endPoint y: 152, distance: 73.6
click at [236, 152] on h3 "Main body:" at bounding box center [321, 155] width 433 height 19
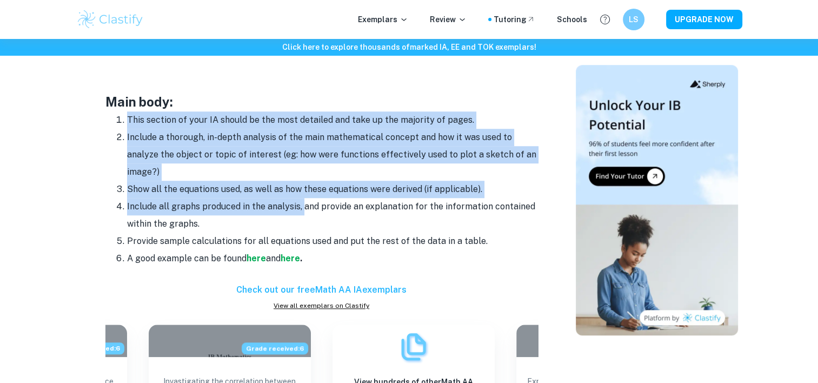
click at [335, 160] on li "Include a thorough, in-depth analysis of the main mathematical concept and how …" at bounding box center [332, 155] width 411 height 52
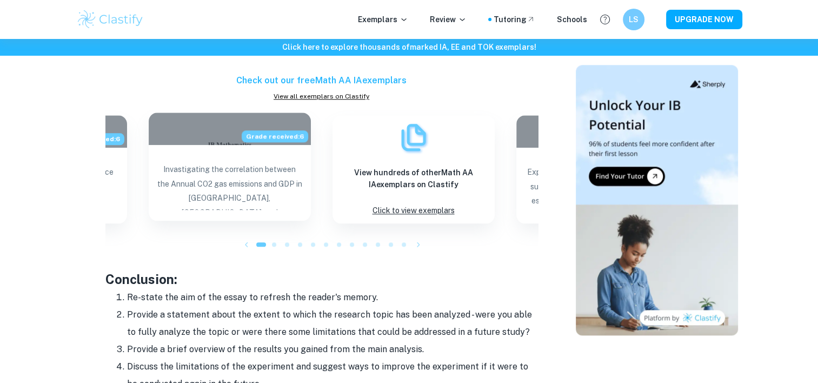
scroll to position [1298, 0]
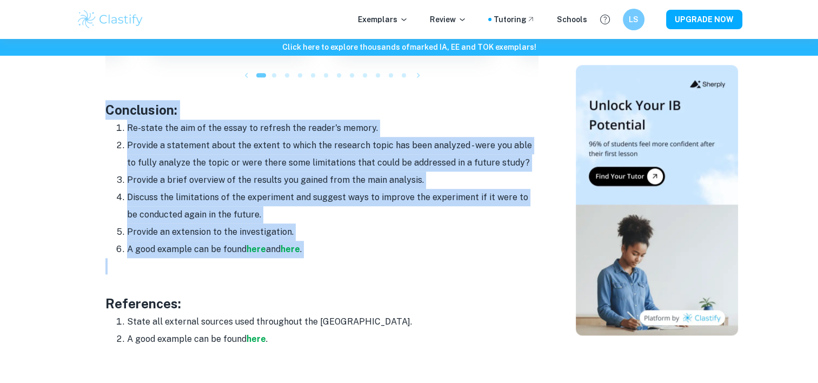
drag, startPoint x: 109, startPoint y: 112, endPoint x: 358, endPoint y: 263, distance: 292.1
drag, startPoint x: 358, startPoint y: 263, endPoint x: 143, endPoint y: 162, distance: 238.5
click at [143, 162] on li "Provide a statement about the extent to which the research topic has been analy…" at bounding box center [332, 154] width 411 height 35
click at [239, 173] on li "Provide a brief overview of the results you gained from the main analysis." at bounding box center [332, 179] width 411 height 17
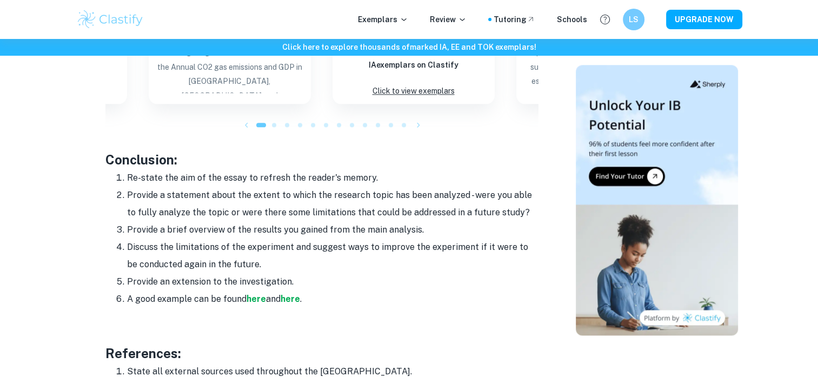
scroll to position [1244, 0]
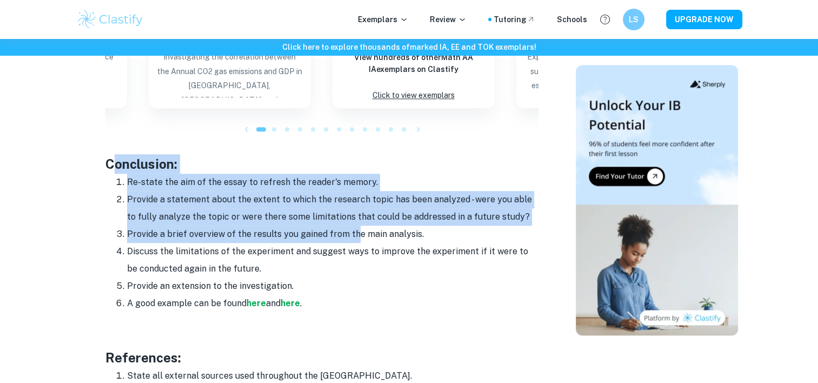
drag, startPoint x: 117, startPoint y: 154, endPoint x: 353, endPoint y: 229, distance: 247.4
drag, startPoint x: 353, startPoint y: 229, endPoint x: 108, endPoint y: 171, distance: 252.1
drag, startPoint x: 108, startPoint y: 171, endPoint x: 335, endPoint y: 223, distance: 233.5
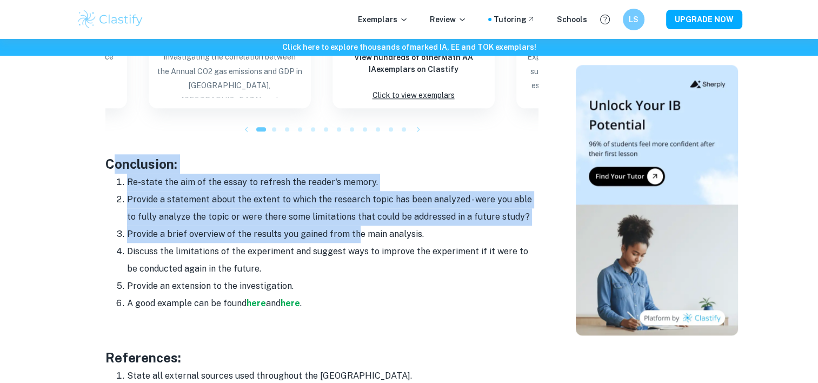
click at [335, 223] on li "Provide a statement about the extent to which the research topic has been analy…" at bounding box center [332, 208] width 411 height 35
click at [347, 195] on li "Provide a statement about the extent to which the research topic has been analy…" at bounding box center [332, 208] width 411 height 35
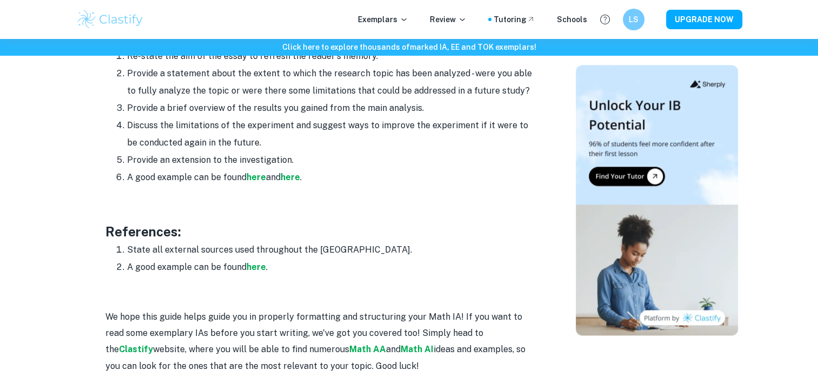
scroll to position [1352, 0]
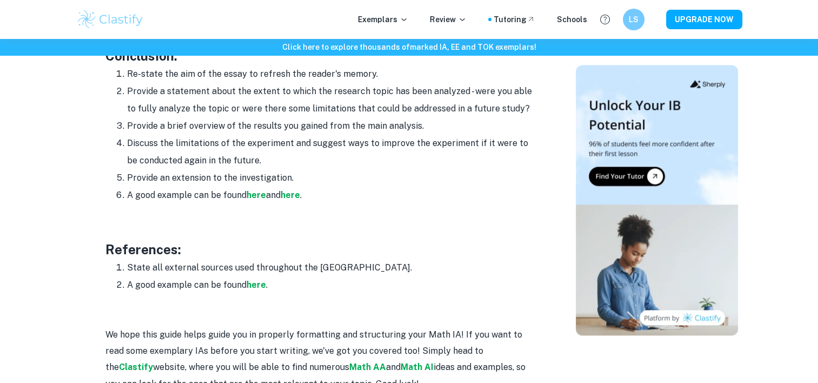
drag, startPoint x: 190, startPoint y: 80, endPoint x: 417, endPoint y: 195, distance: 254.1
click at [417, 195] on ol "Re-state the aim of the essay to refresh the reader's memory. Provide a stateme…" at bounding box center [321, 134] width 433 height 138
click at [228, 122] on li "Provide a brief overview of the results you gained from the main analysis." at bounding box center [332, 125] width 411 height 17
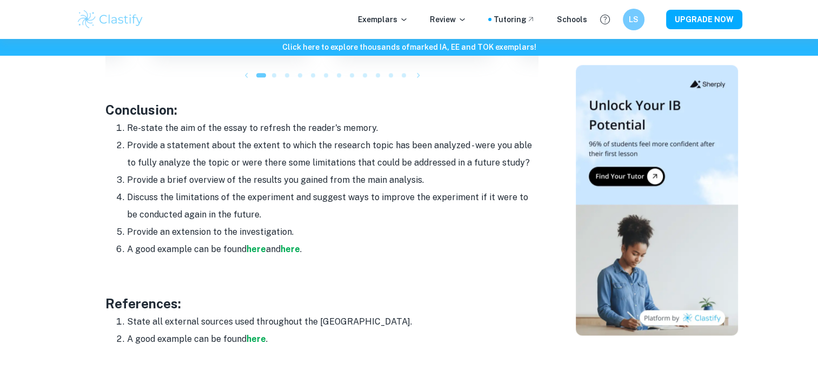
scroll to position [1298, 0]
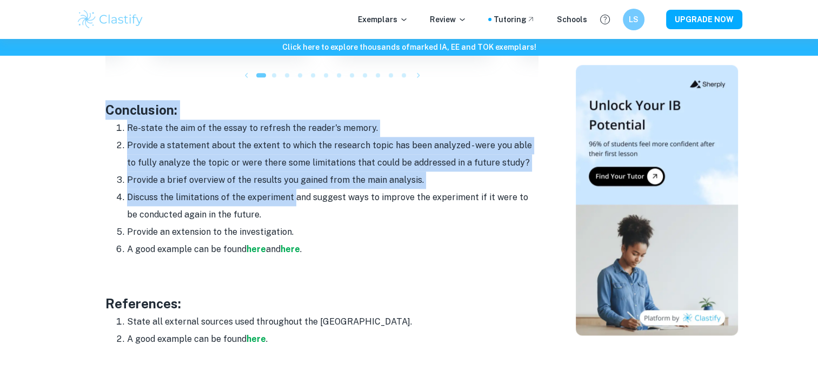
drag, startPoint x: 291, startPoint y: 194, endPoint x: 92, endPoint y: 110, distance: 216.4
drag, startPoint x: 92, startPoint y: 110, endPoint x: 393, endPoint y: 182, distance: 309.0
click at [393, 182] on li "Provide a brief overview of the results you gained from the main analysis." at bounding box center [332, 179] width 411 height 17
click at [380, 179] on li "Provide a brief overview of the results you gained from the main analysis." at bounding box center [332, 179] width 411 height 17
